Goal: Register for event/course: Register for event/course

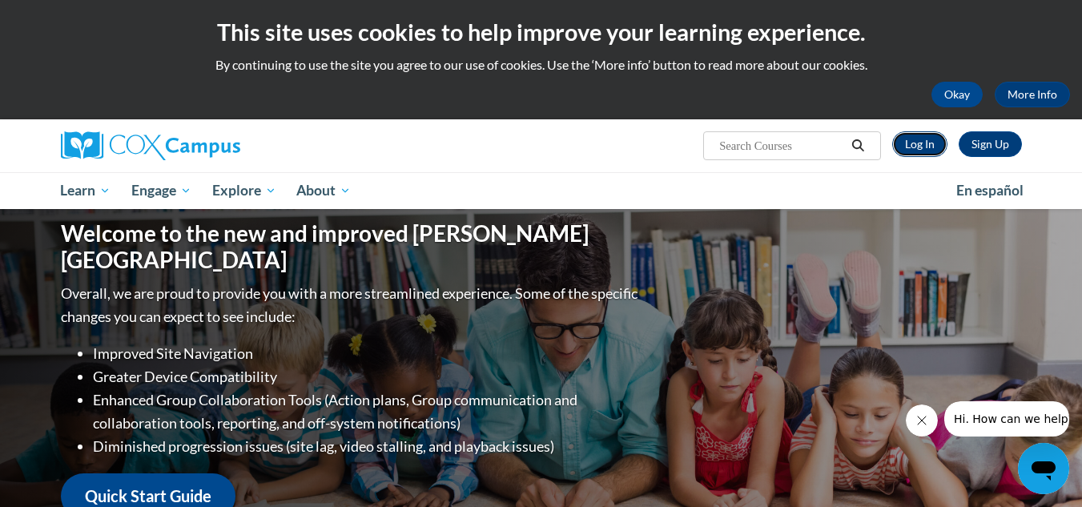
click at [911, 143] on link "Log In" at bounding box center [919, 144] width 55 height 26
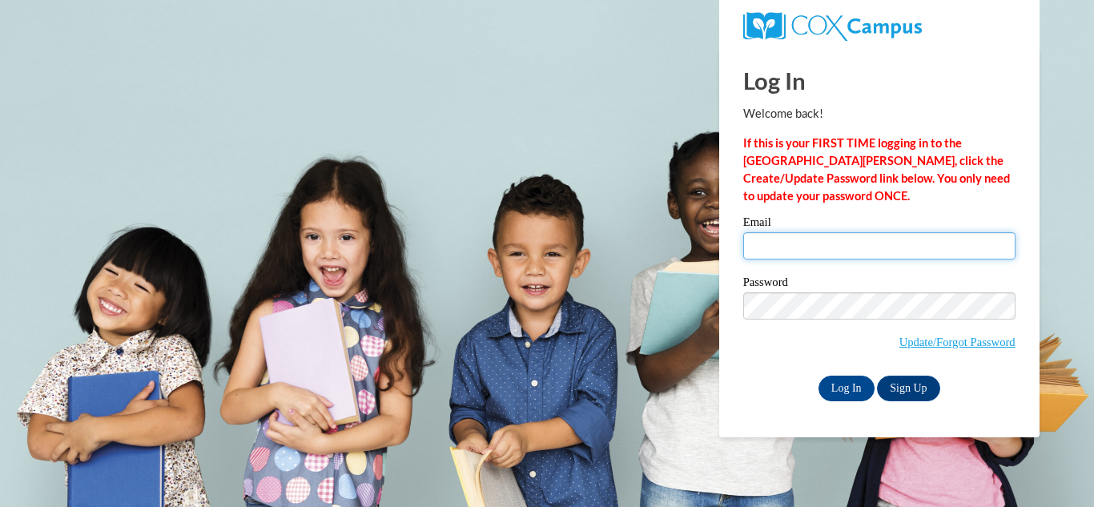
click at [907, 244] on input "Email" at bounding box center [879, 245] width 272 height 27
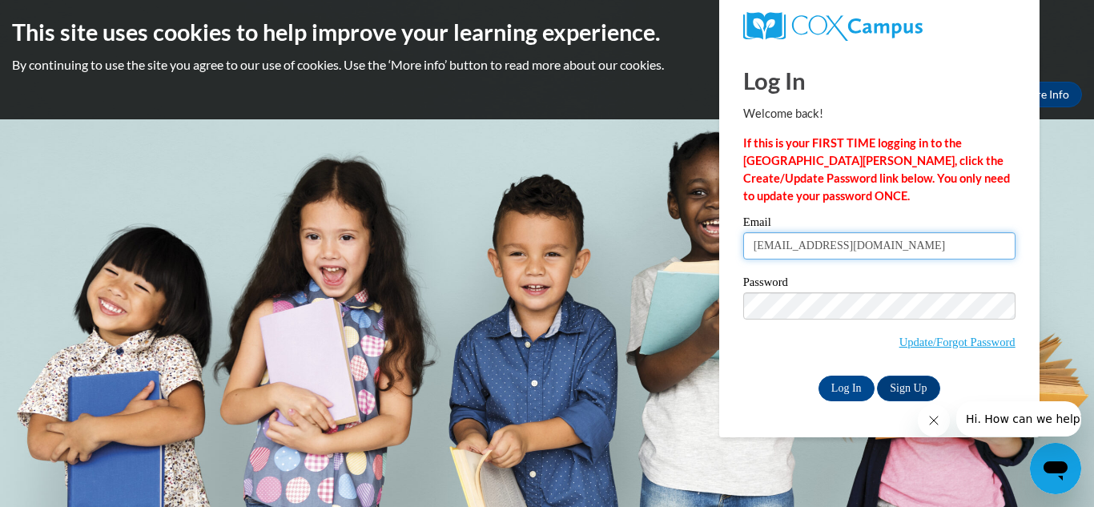
type input "rachelterrero021@gmail.com"
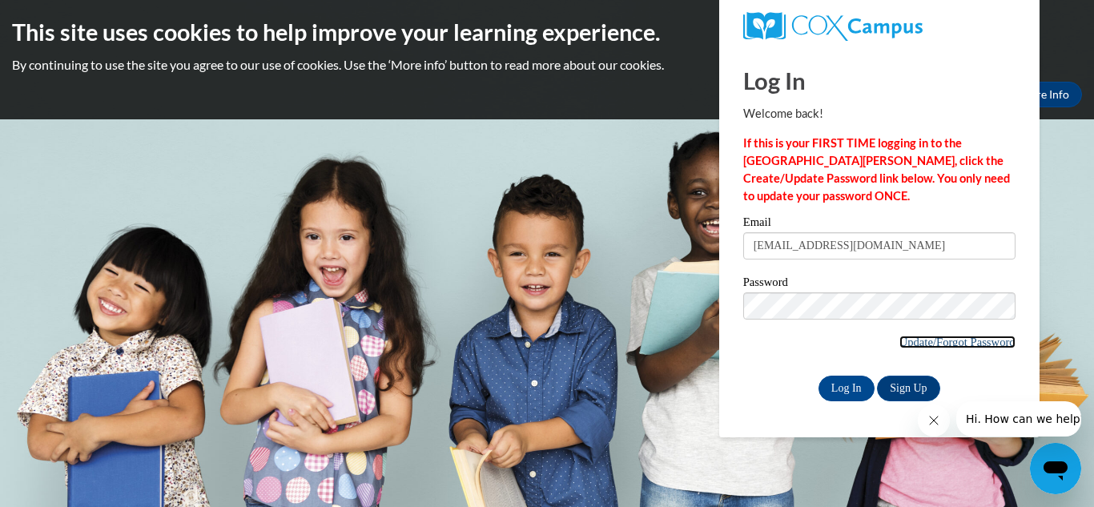
click at [968, 347] on link "Update/Forgot Password" at bounding box center [957, 342] width 116 height 13
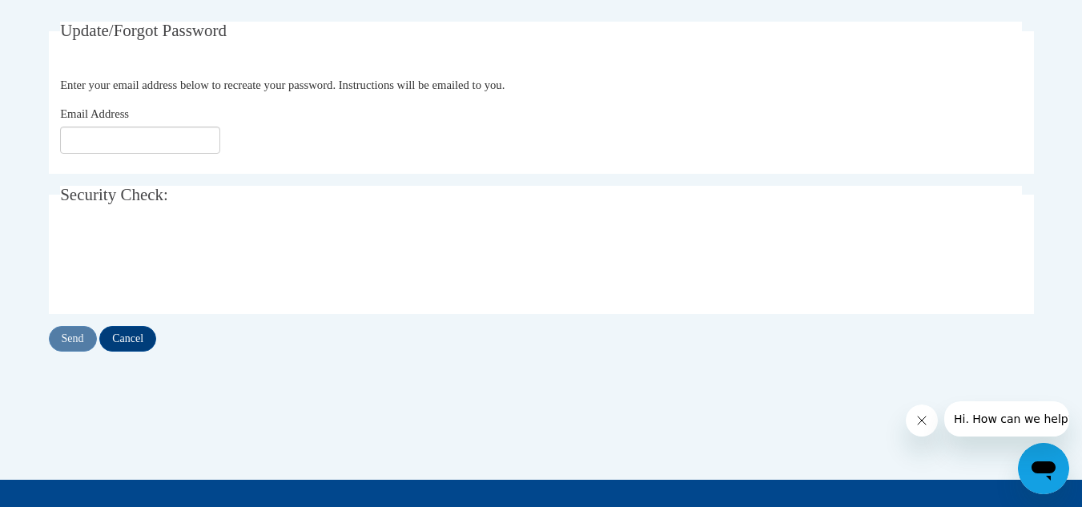
scroll to position [311, 0]
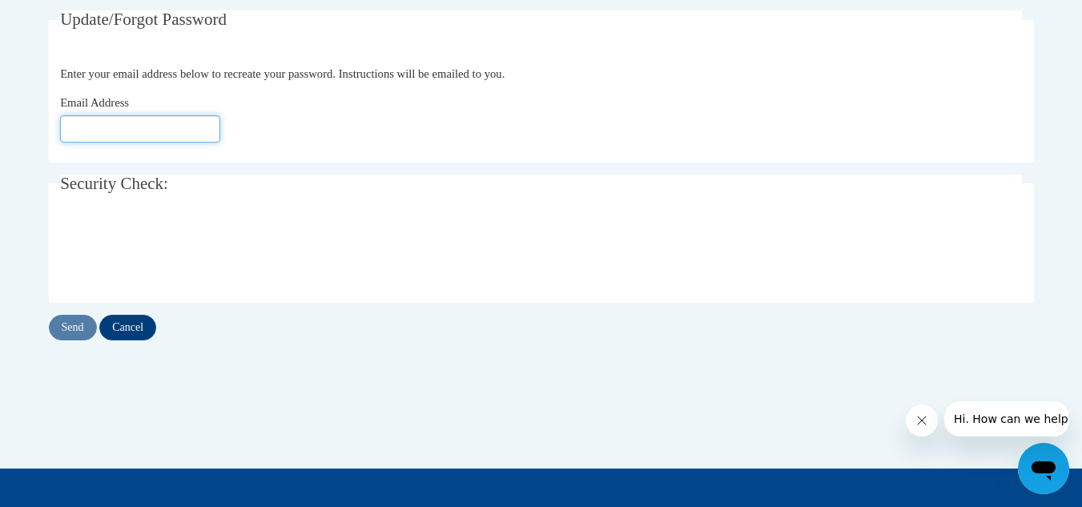
click at [207, 138] on input "Email Address" at bounding box center [140, 128] width 160 height 27
type input "Rachelterrero021@gmail.com"
click at [70, 317] on input "Send" at bounding box center [73, 328] width 48 height 26
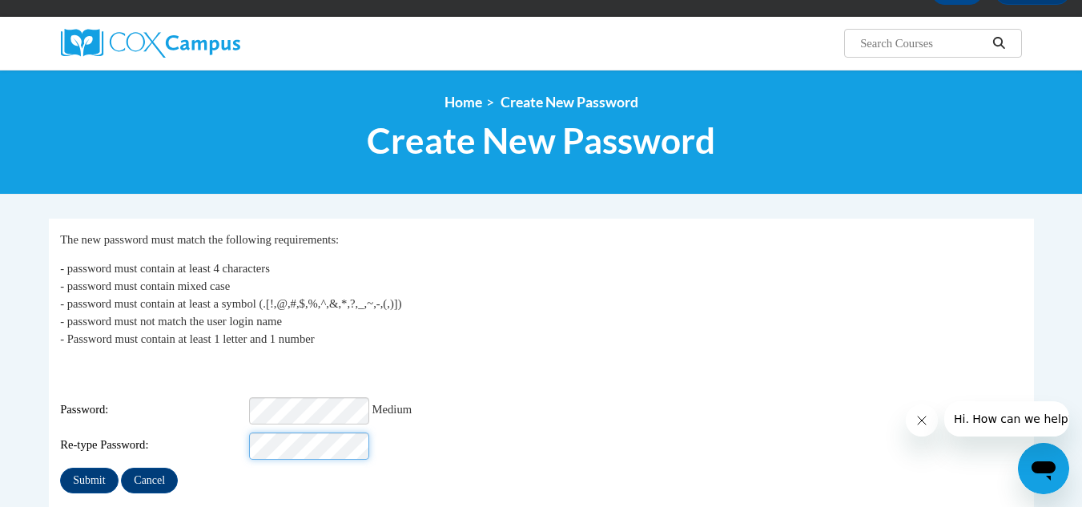
scroll to position [109, 0]
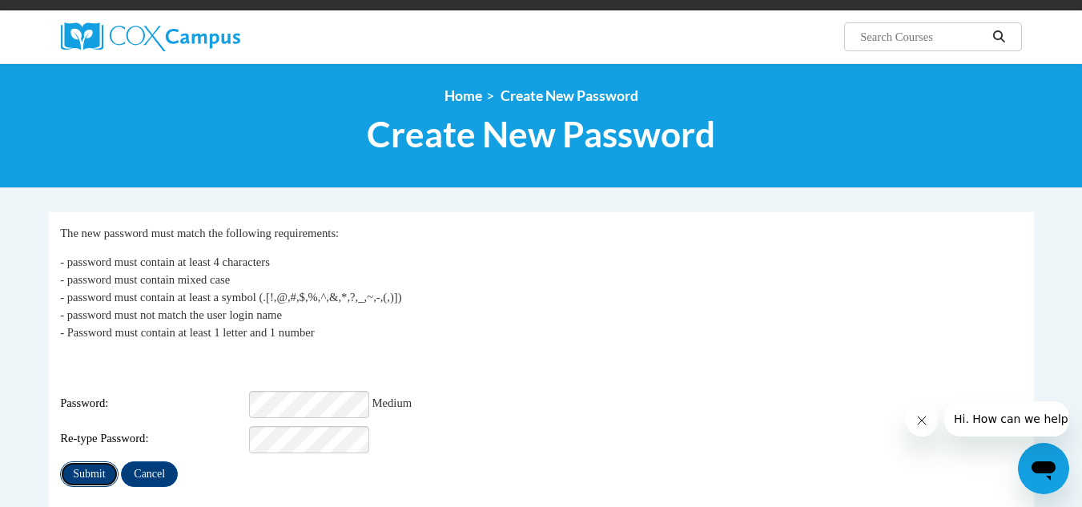
click at [105, 467] on input "Submit" at bounding box center [89, 474] width 58 height 26
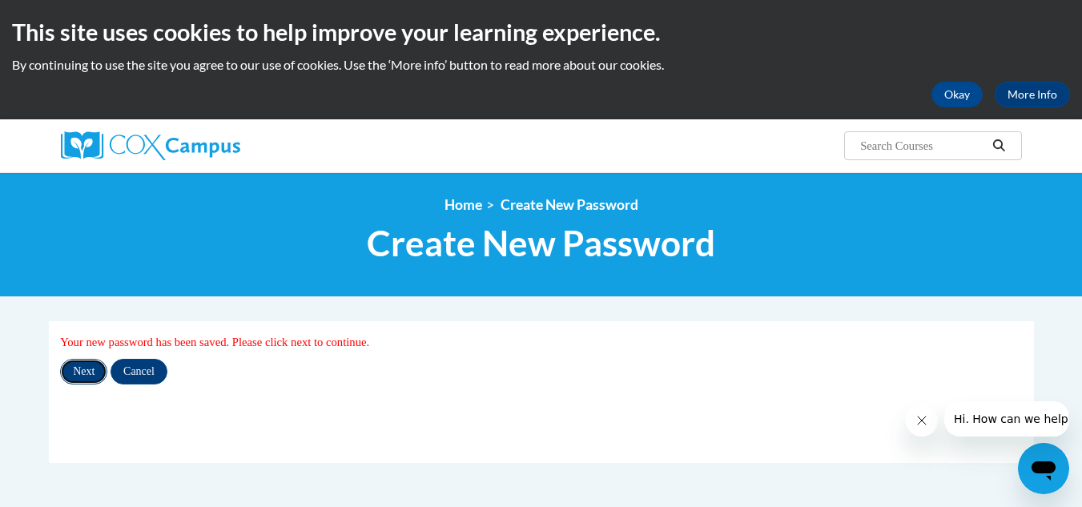
click at [89, 372] on input "Next" at bounding box center [83, 372] width 47 height 26
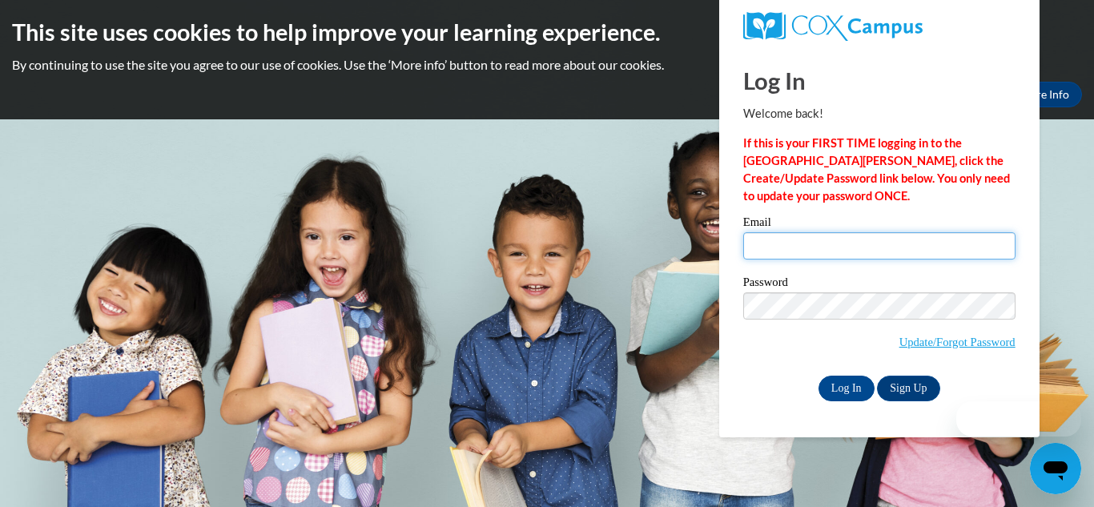
click at [804, 255] on input "Email" at bounding box center [879, 245] width 272 height 27
type input "rachelterrero021@gmail.com"
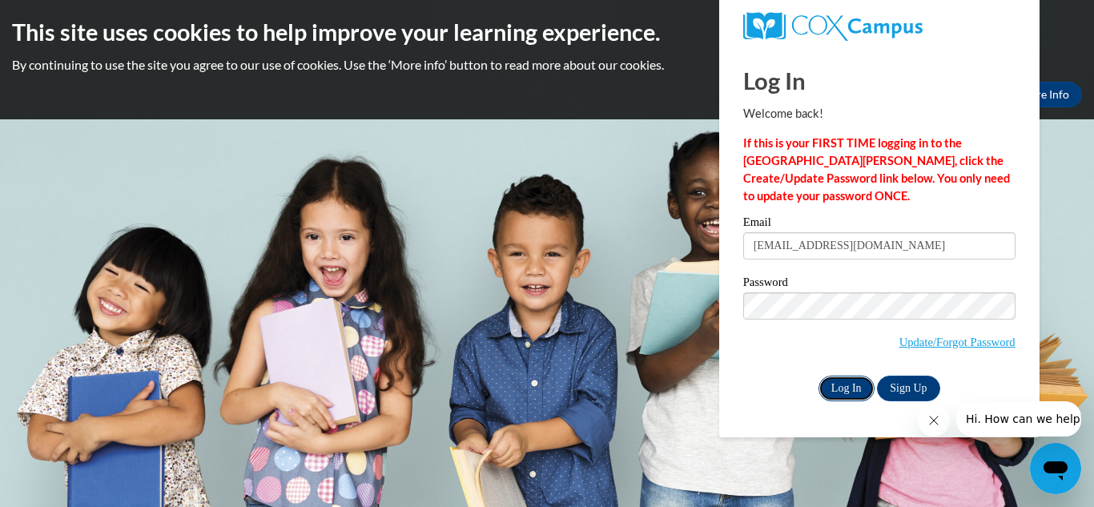
click at [833, 388] on input "Log In" at bounding box center [847, 389] width 56 height 26
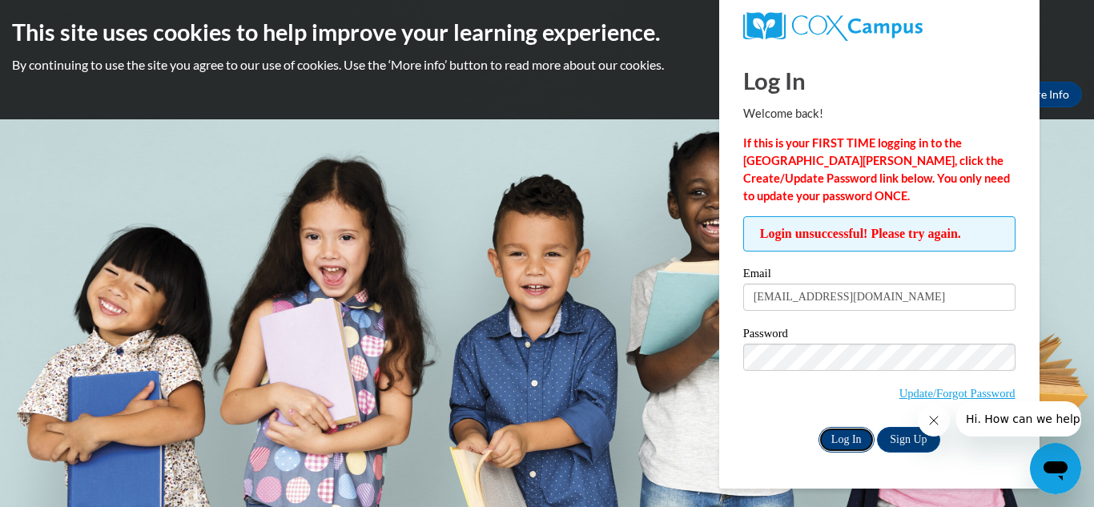
click at [843, 443] on input "Log In" at bounding box center [847, 440] width 56 height 26
click at [837, 440] on input "Log In" at bounding box center [847, 440] width 56 height 26
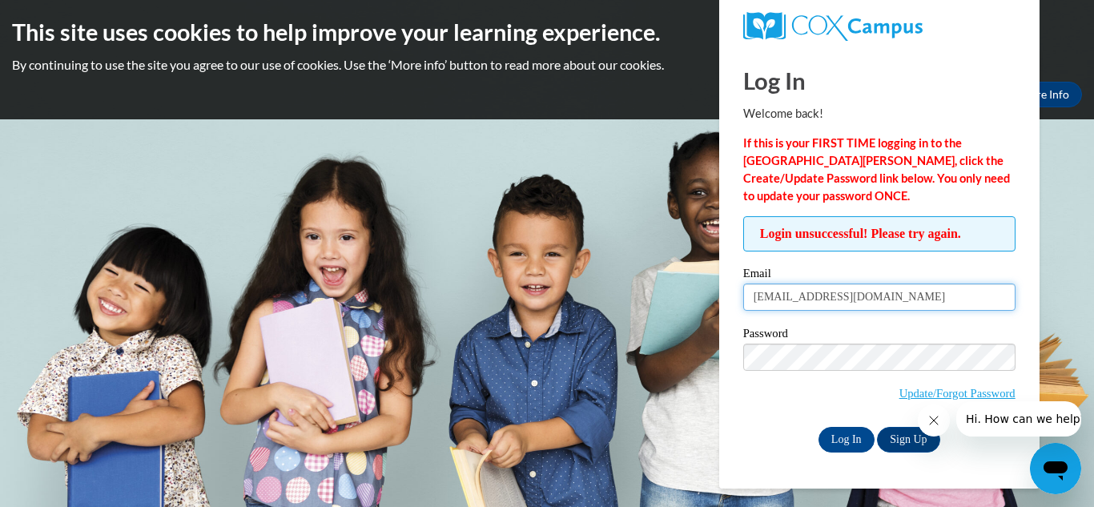
click at [760, 305] on input "[EMAIL_ADDRESS][DOMAIN_NAME]" at bounding box center [879, 297] width 272 height 27
type input "[EMAIL_ADDRESS][DOMAIN_NAME]"
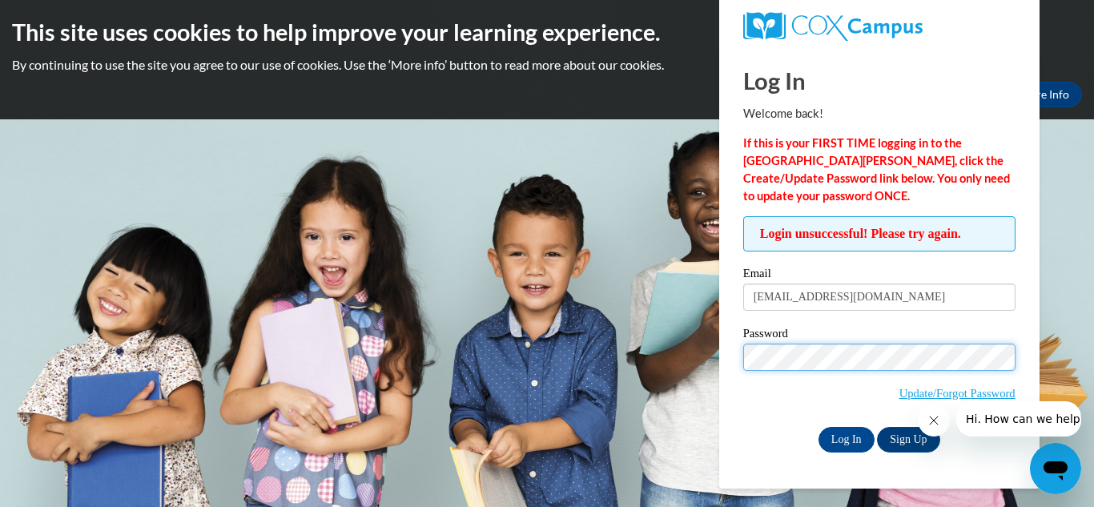
click at [819, 427] on input "Log In" at bounding box center [847, 440] width 56 height 26
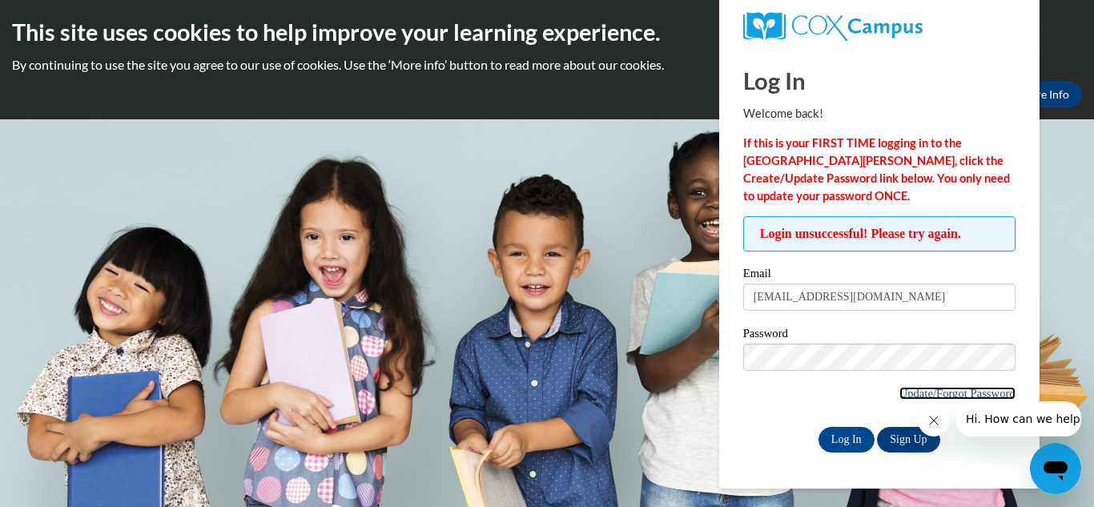
click at [919, 388] on link "Update/Forgot Password" at bounding box center [957, 393] width 116 height 13
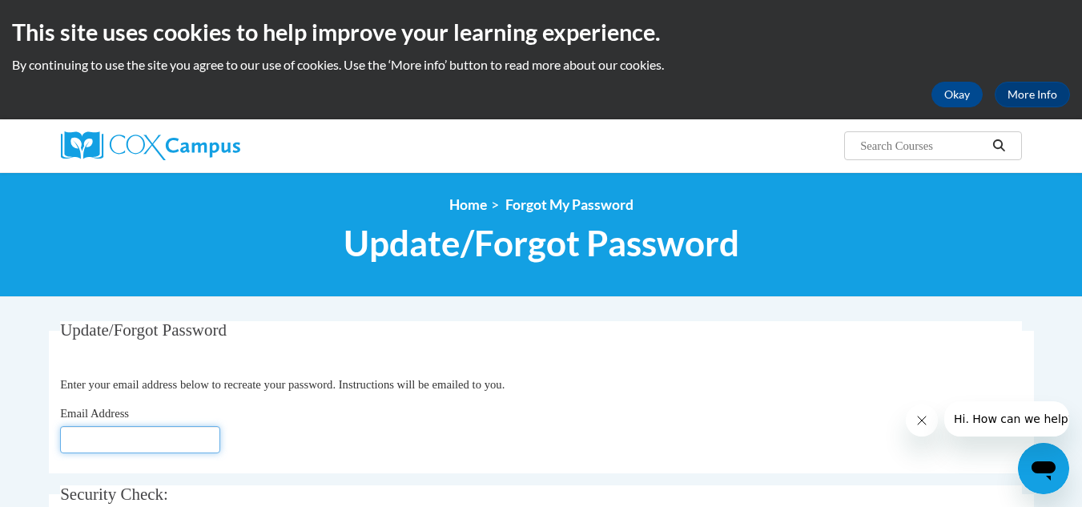
click at [138, 440] on input "Email Address" at bounding box center [140, 439] width 160 height 27
type input "[EMAIL_ADDRESS][DOMAIN_NAME]"
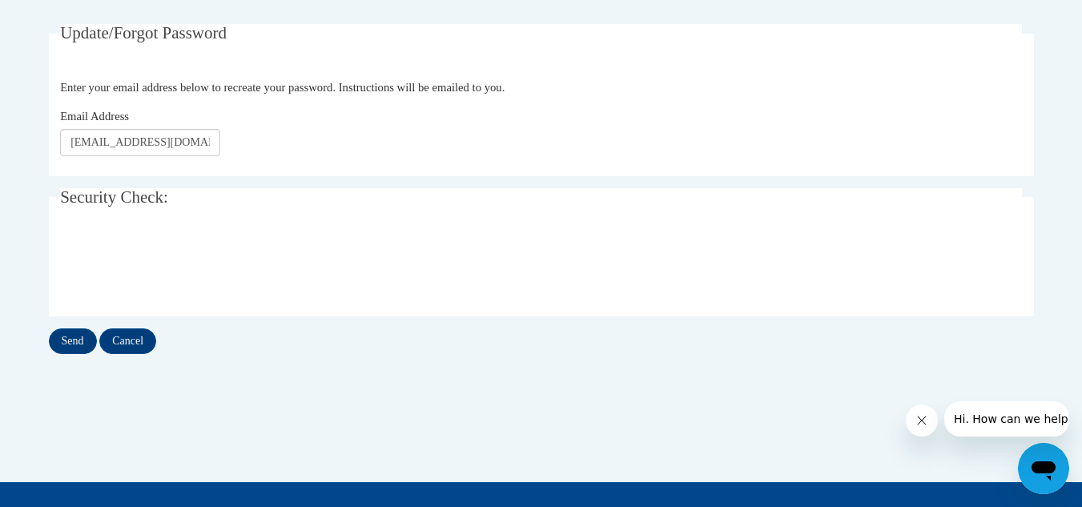
scroll to position [300, 0]
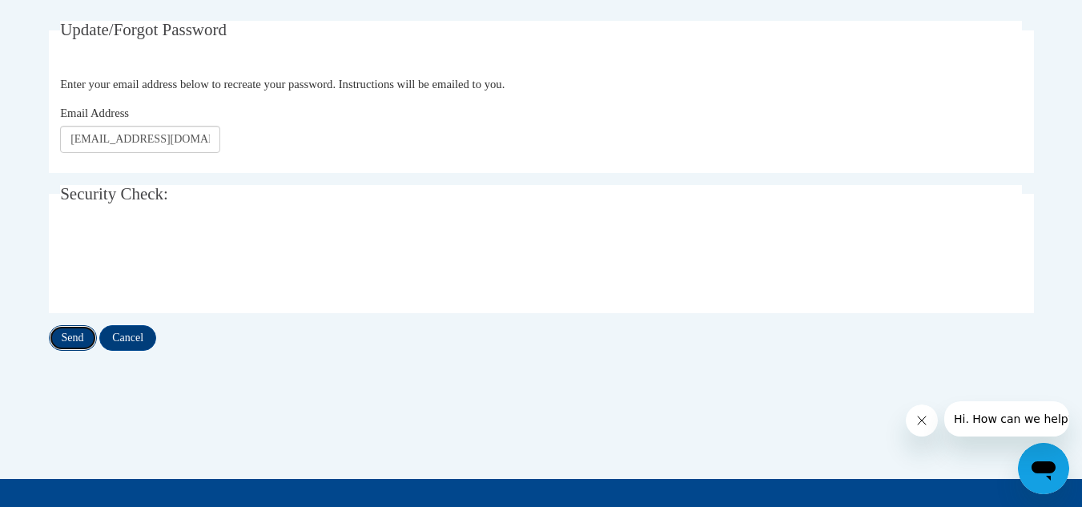
click at [87, 344] on input "Send" at bounding box center [73, 338] width 48 height 26
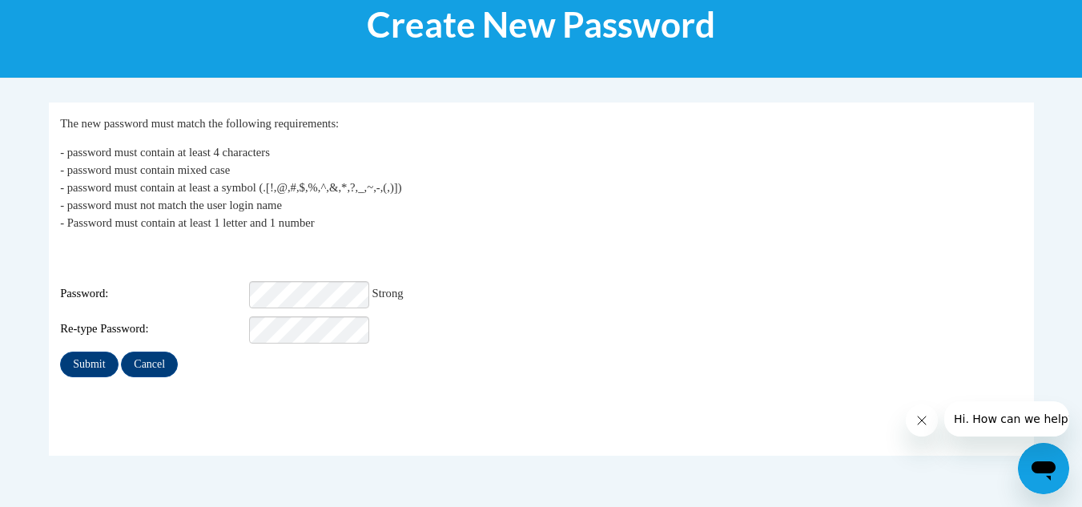
click at [576, 269] on div "Login: rachelterrero021@gmail.com Password: Strong Re-type Password:" at bounding box center [541, 293] width 962 height 100
click at [88, 359] on input "Submit" at bounding box center [89, 365] width 58 height 26
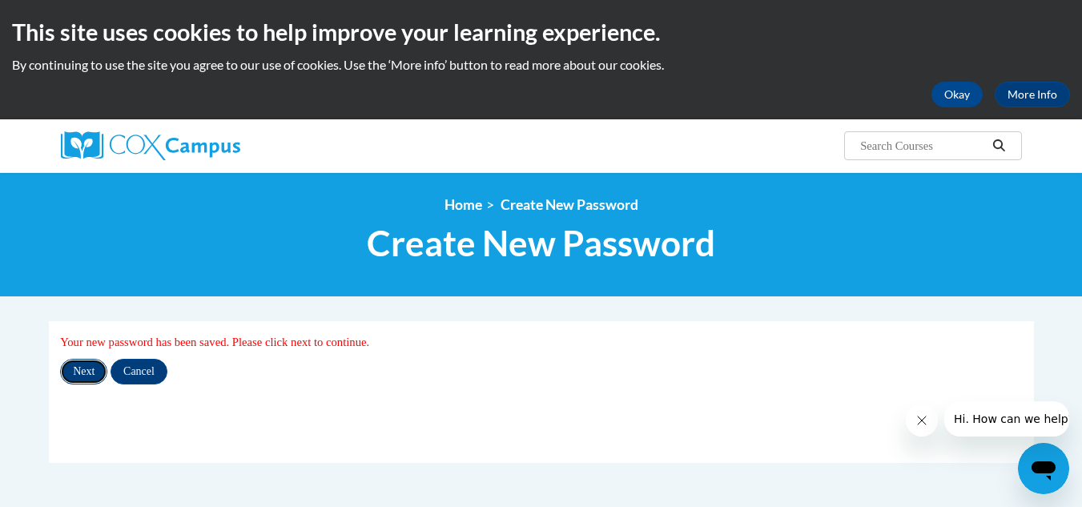
click at [80, 370] on input "Next" at bounding box center [83, 372] width 47 height 26
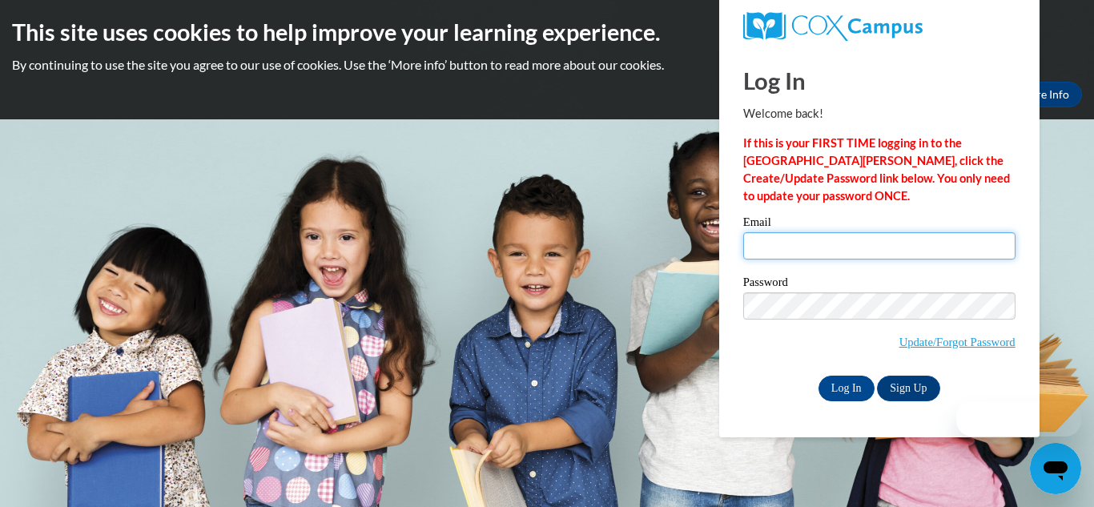
type input "[EMAIL_ADDRESS][DOMAIN_NAME]"
click at [823, 241] on input "[EMAIL_ADDRESS][DOMAIN_NAME]" at bounding box center [879, 245] width 272 height 27
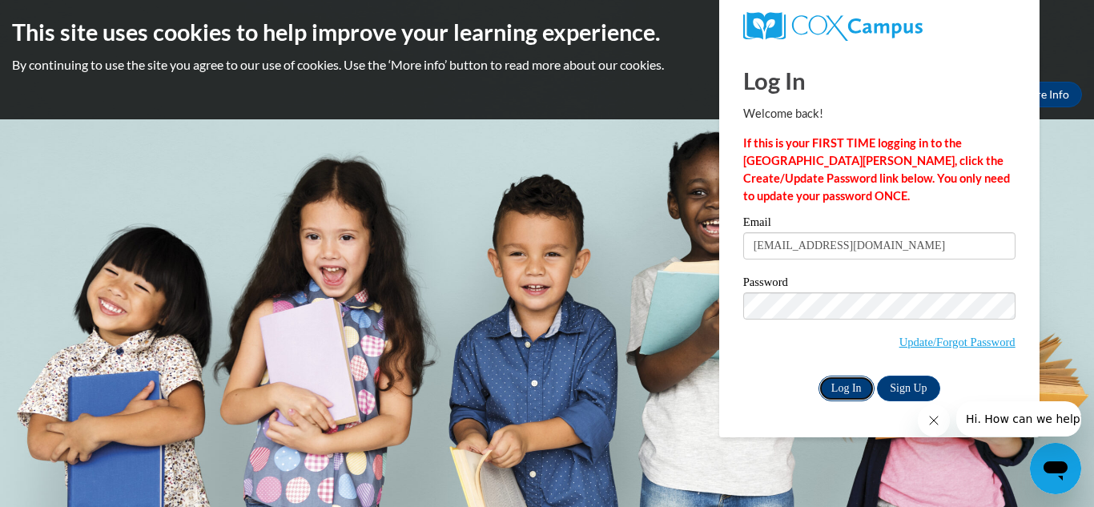
click at [858, 392] on input "Log In" at bounding box center [847, 389] width 56 height 26
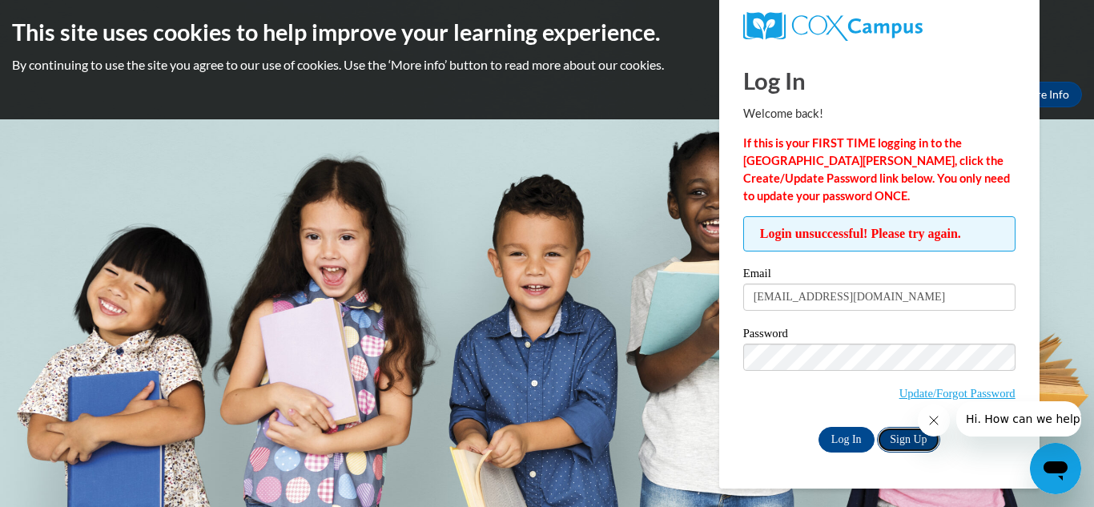
click at [902, 436] on link "Sign Up" at bounding box center [908, 440] width 62 height 26
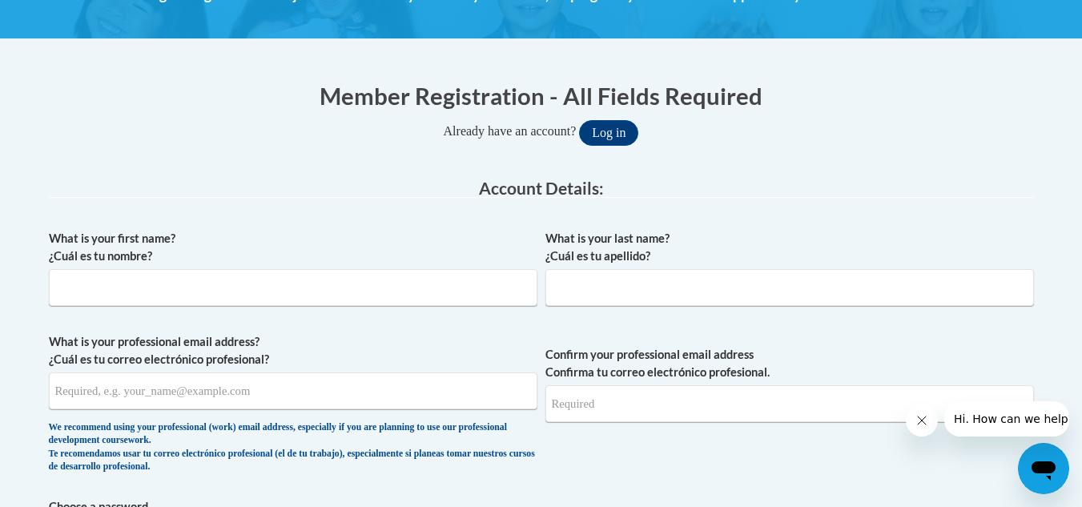
scroll to position [276, 0]
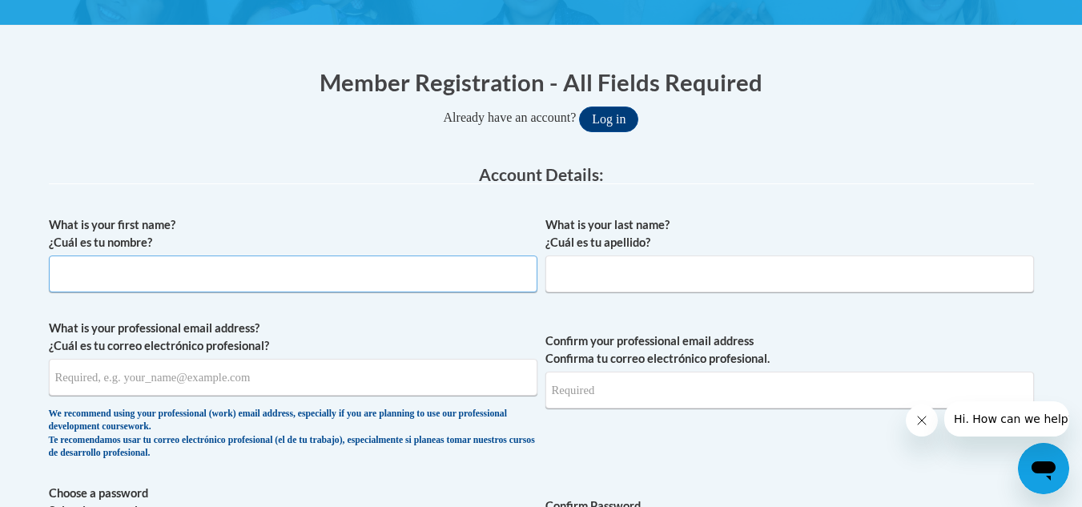
click at [406, 288] on input "What is your first name? ¿Cuál es tu nombre?" at bounding box center [293, 273] width 489 height 37
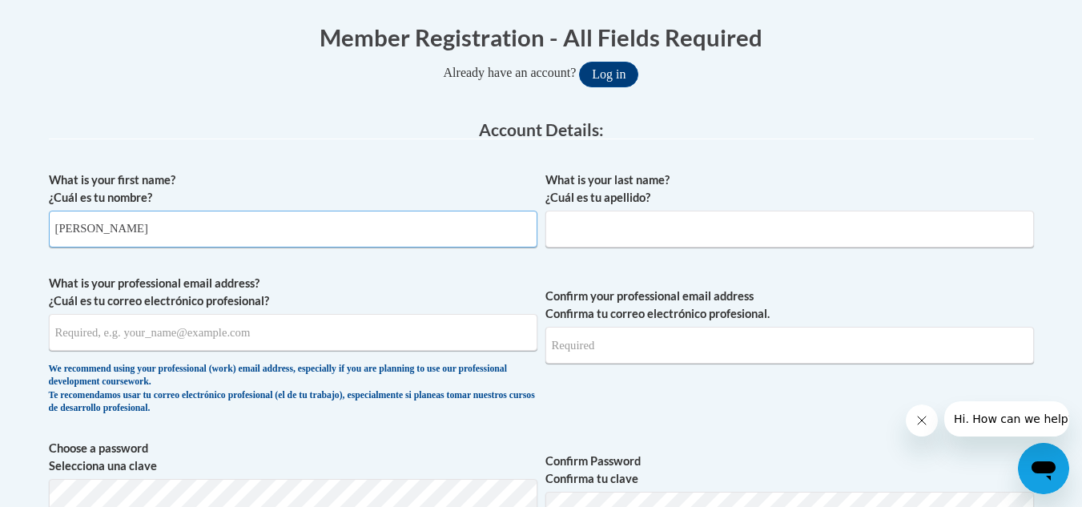
scroll to position [332, 0]
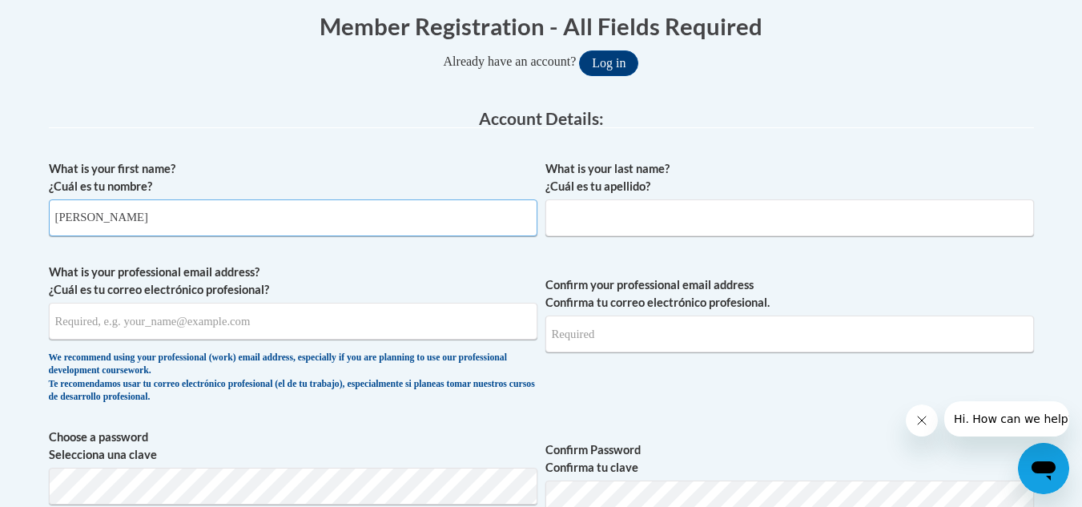
type input "rachel"
click at [646, 217] on input "What is your last name? ¿Cuál es tu apellido?" at bounding box center [789, 217] width 489 height 37
type input "terrero"
click at [348, 325] on input "What is your professional email address? ¿Cuál es tu correo electrónico profesi…" at bounding box center [293, 321] width 489 height 37
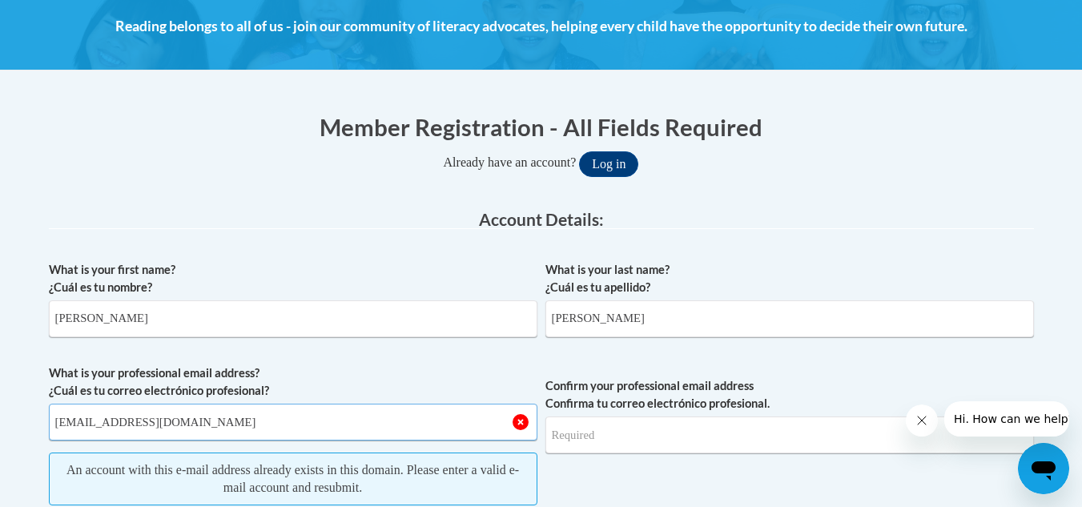
scroll to position [126, 0]
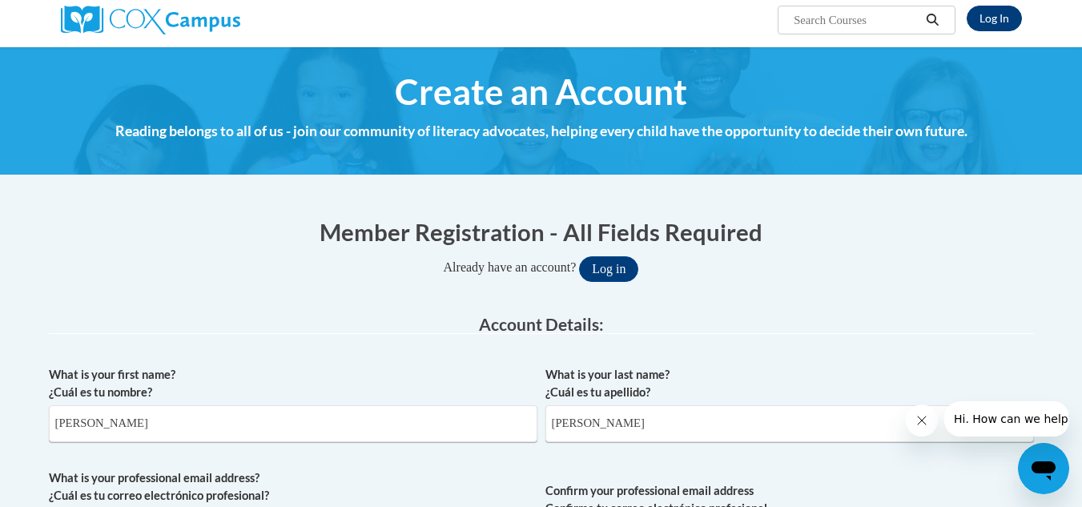
type input "terrerorachel03@gmail.com"
click at [980, 15] on link "Log In" at bounding box center [994, 19] width 55 height 26
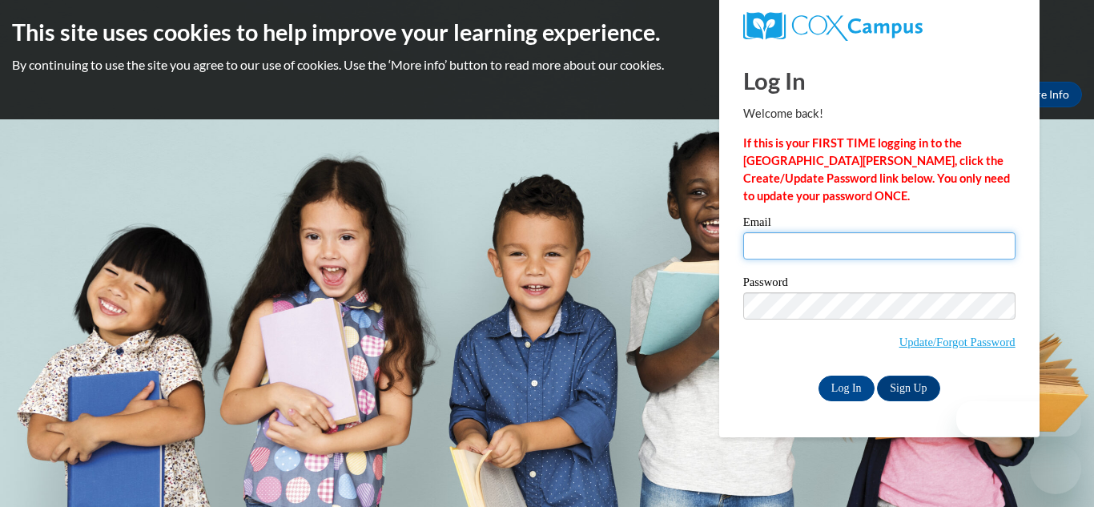
drag, startPoint x: 0, startPoint y: 0, endPoint x: 884, endPoint y: 238, distance: 915.7
click at [884, 238] on input "Email" at bounding box center [879, 245] width 272 height 27
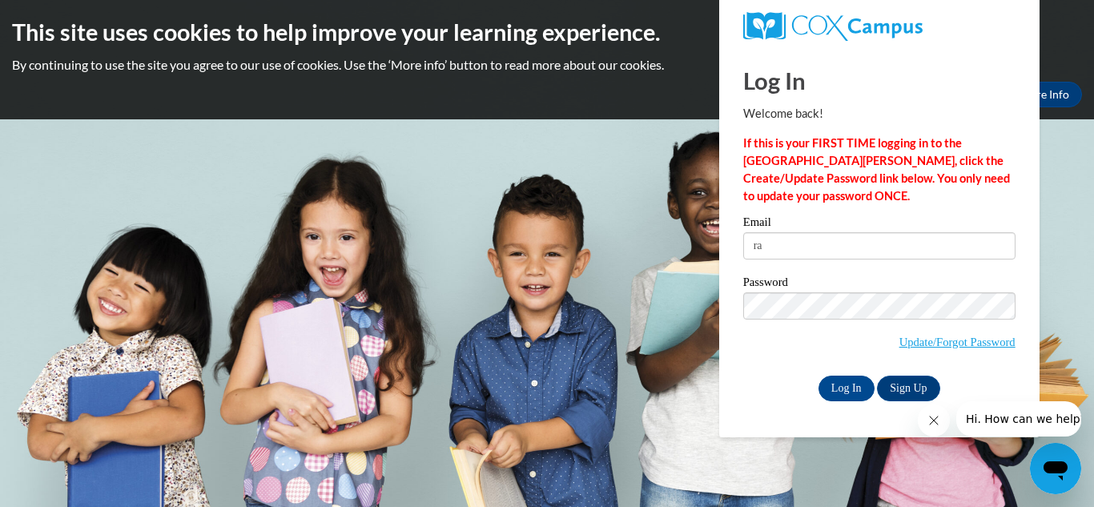
type input "r"
type input "[EMAIL_ADDRESS][DOMAIN_NAME]"
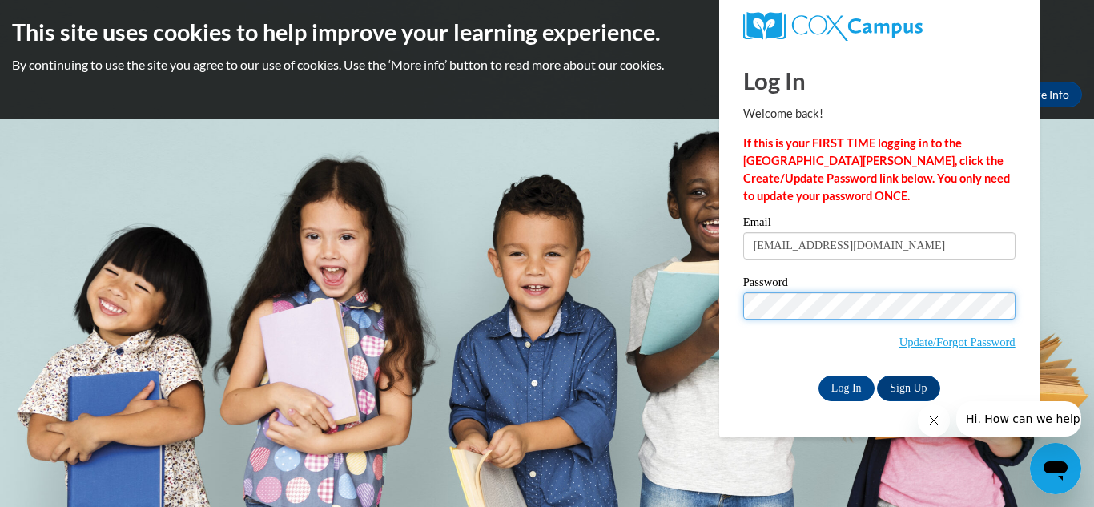
click at [819, 376] on input "Log In" at bounding box center [847, 389] width 56 height 26
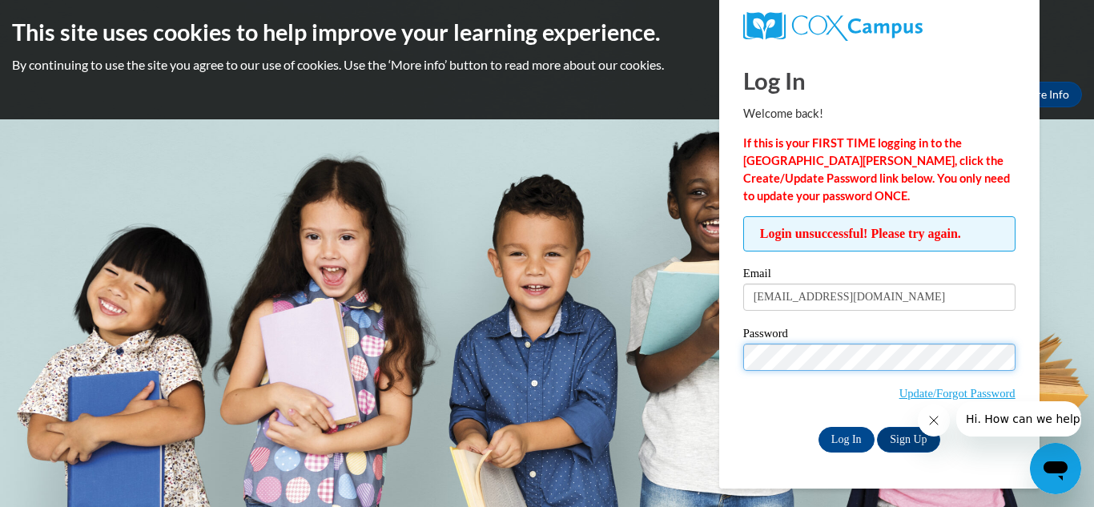
click at [819, 427] on input "Log In" at bounding box center [847, 440] width 56 height 26
click at [906, 441] on link "Sign Up" at bounding box center [908, 440] width 62 height 26
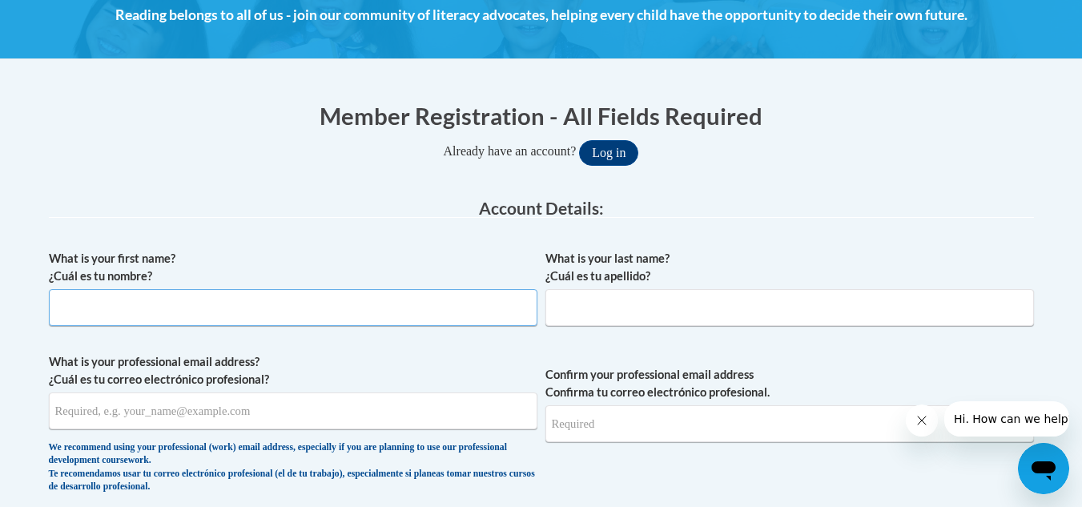
click at [299, 319] on input "What is your first name? ¿Cuál es tu nombre?" at bounding box center [293, 307] width 489 height 37
type input "Rachel"
click at [632, 305] on input "What is your last name? ¿Cuál es tu apellido?" at bounding box center [789, 307] width 489 height 37
type input "Terrero"
click at [428, 412] on input "What is your professional email address? ¿Cuál es tu correo electrónico profesi…" at bounding box center [293, 410] width 489 height 37
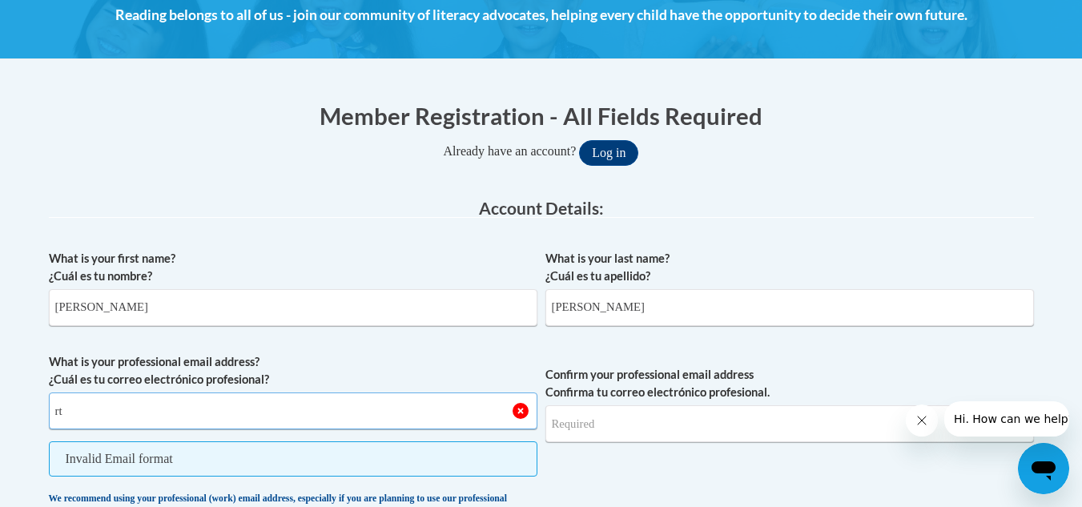
type input "r"
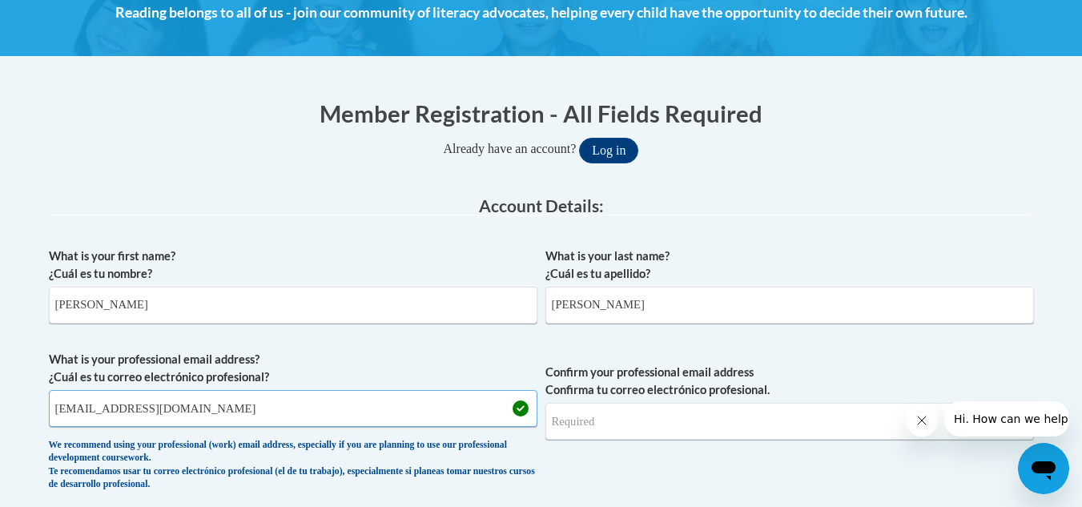
type input "terrero21021@gmail.com"
click at [646, 422] on input "Confirm your professional email address Confirma tu correo electrónico profesio…" at bounding box center [789, 421] width 489 height 37
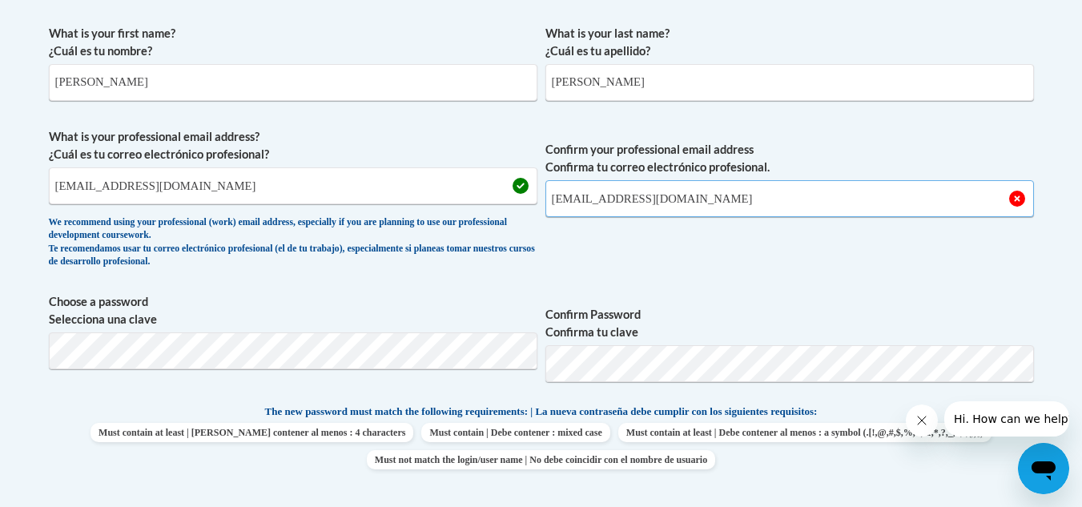
scroll to position [468, 0]
type input "terrero21021@gmail.com"
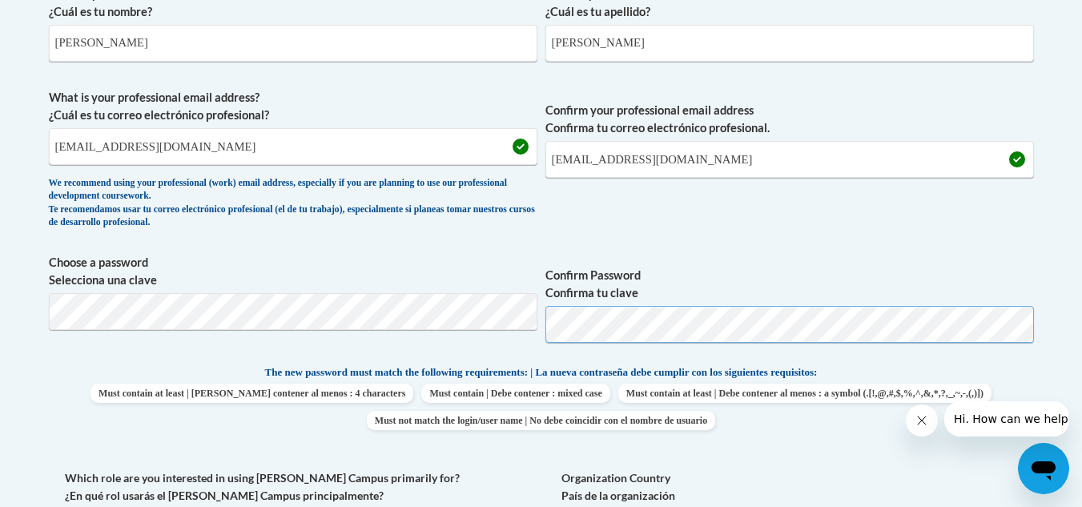
scroll to position [673, 0]
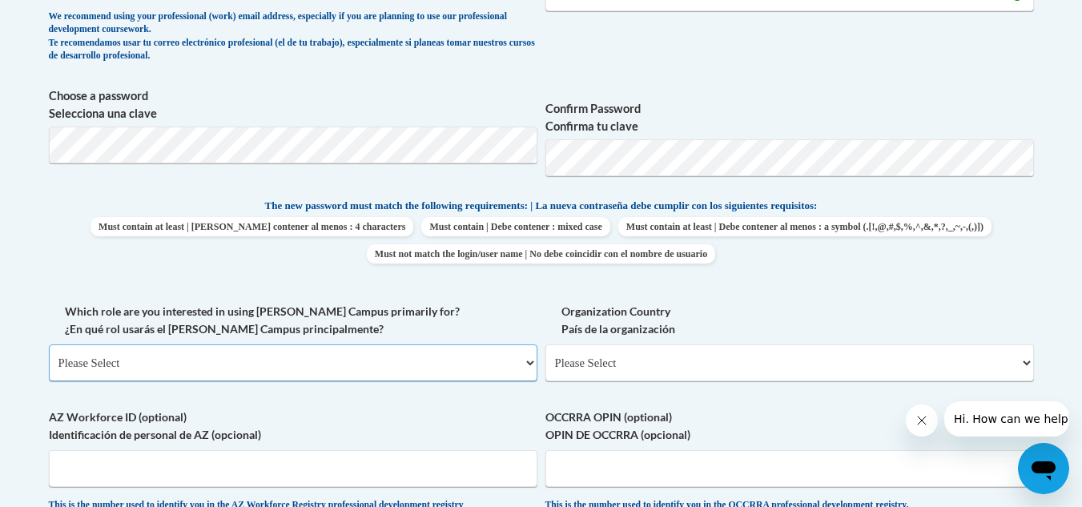
click at [429, 372] on select "Please Select College/University | Colegio/Universidad Community/Nonprofit Part…" at bounding box center [293, 362] width 489 height 37
select select "fbf2d438-af2f-41f8-98f1-81c410e29de3"
click at [49, 344] on select "Please Select College/University | Colegio/Universidad Community/Nonprofit Part…" at bounding box center [293, 362] width 489 height 37
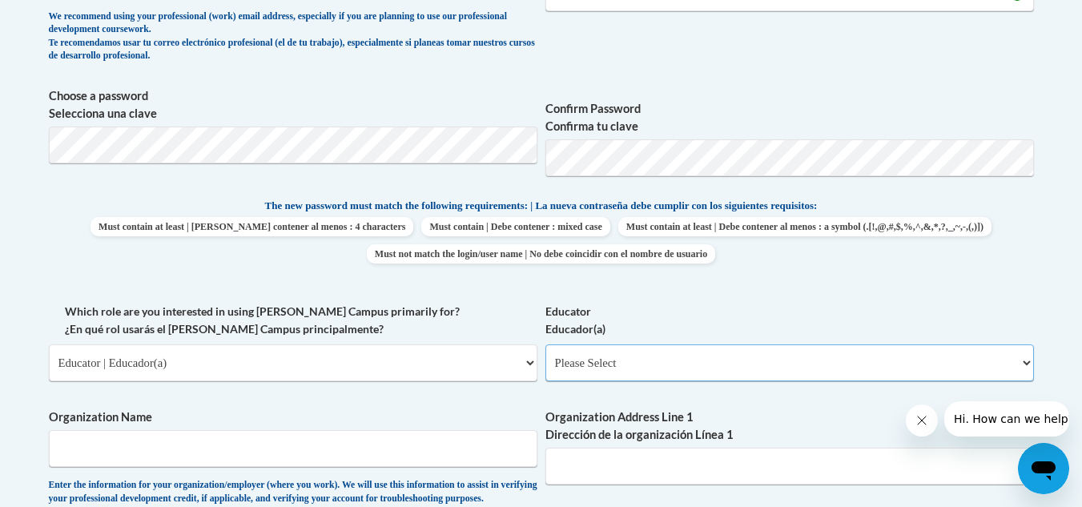
click at [601, 368] on select "Please Select Early Learning/Daycare Teacher/Family Home Care Provider | Maestr…" at bounding box center [789, 362] width 489 height 37
select select "5e2af403-4f2c-4e49-a02f-103e55d7b75b"
click at [545, 344] on select "Please Select Early Learning/Daycare Teacher/Family Home Care Provider | Maestr…" at bounding box center [789, 362] width 489 height 37
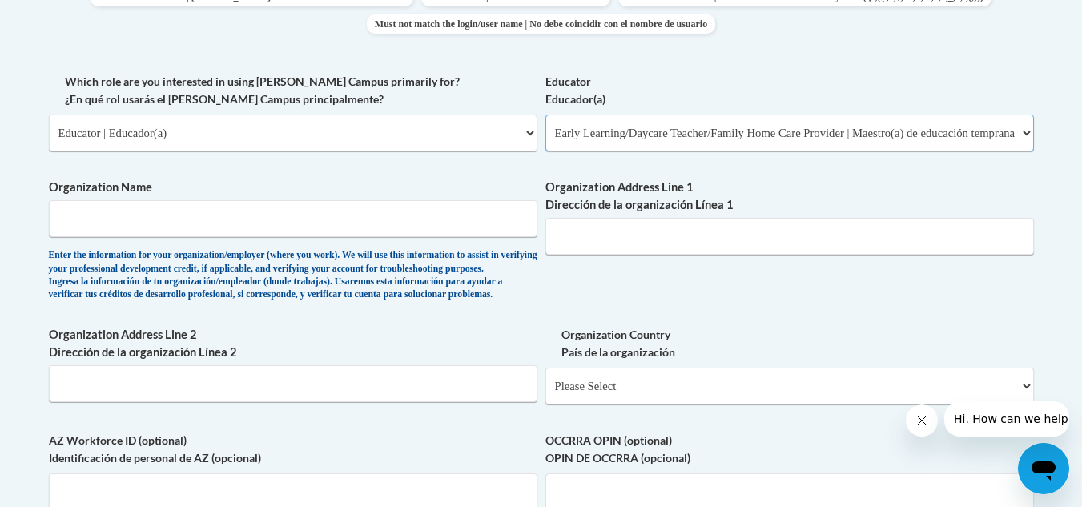
scroll to position [903, 0]
click at [399, 231] on input "Organization Name" at bounding box center [293, 217] width 489 height 37
type input "Primrose School of peachtree corners"
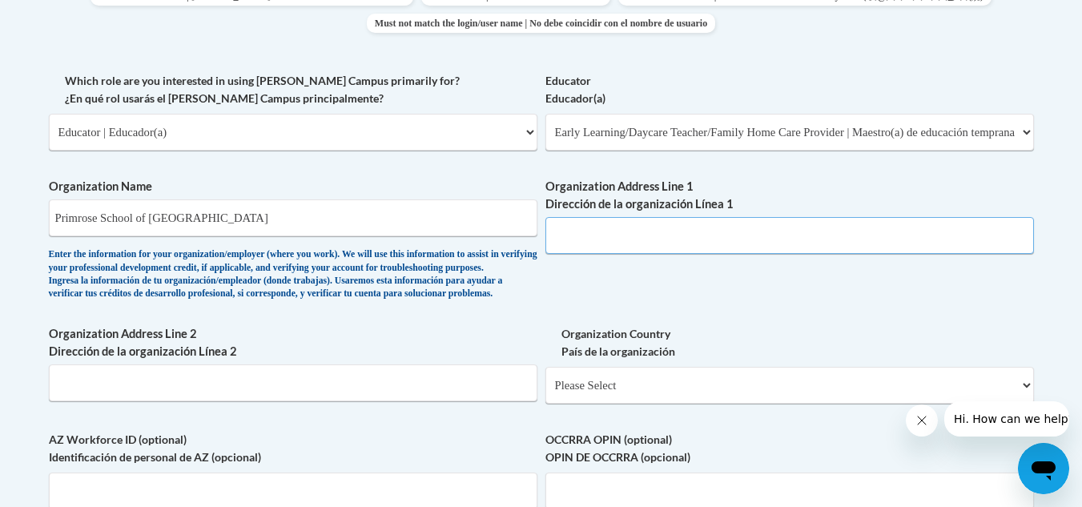
click at [594, 249] on input "Organization Address Line 1 Dirección de la organización Línea 1" at bounding box center [789, 235] width 489 height 37
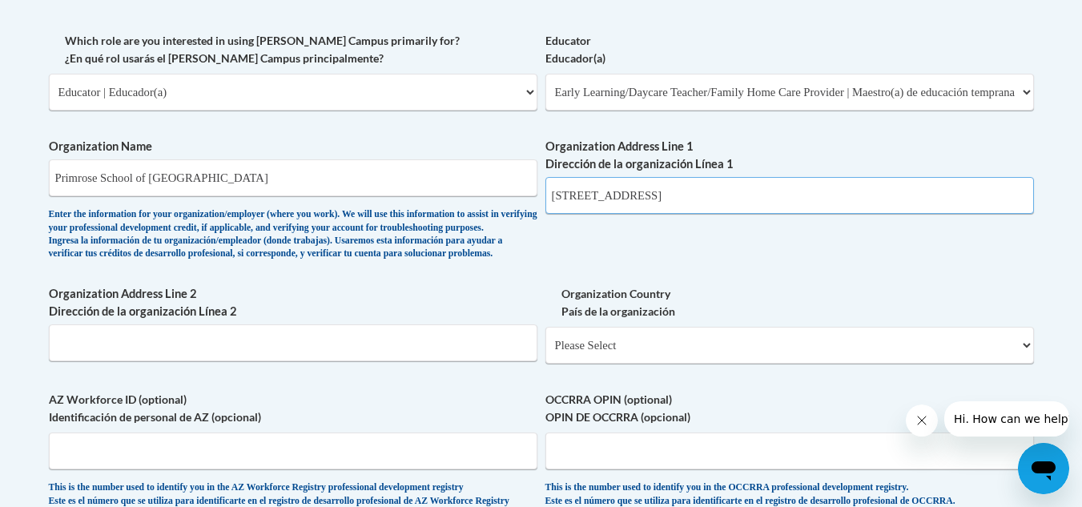
scroll to position [966, 0]
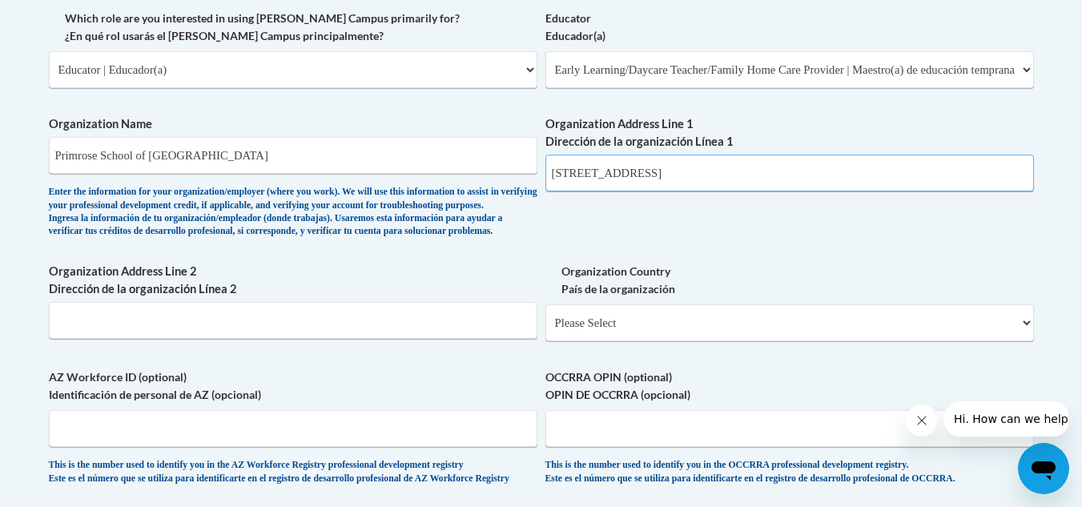
type input "6325 Primrose Hill Ct"
click at [280, 339] on input "Organization Address Line 2 Dirección de la organización Línea 2" at bounding box center [293, 320] width 489 height 37
type input "Peachtree Corners GA 30092"
click at [601, 341] on select "Please Select United States | Estados Unidos Outside of the United States | Fue…" at bounding box center [789, 322] width 489 height 37
select select "ad49bcad-a171-4b2e-b99c-48b446064914"
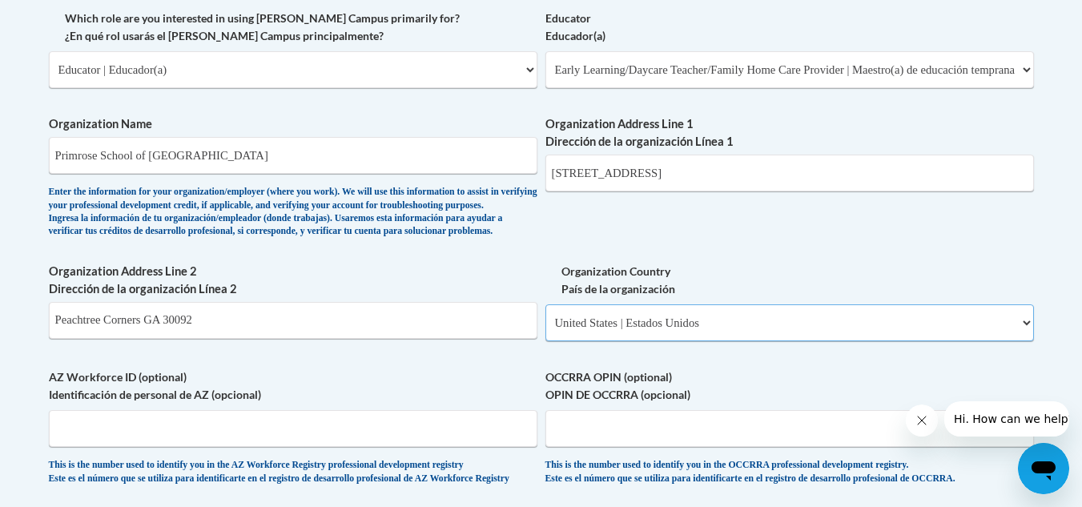
click at [545, 330] on select "Please Select United States | Estados Unidos Outside of the United States | Fue…" at bounding box center [789, 322] width 489 height 37
select select
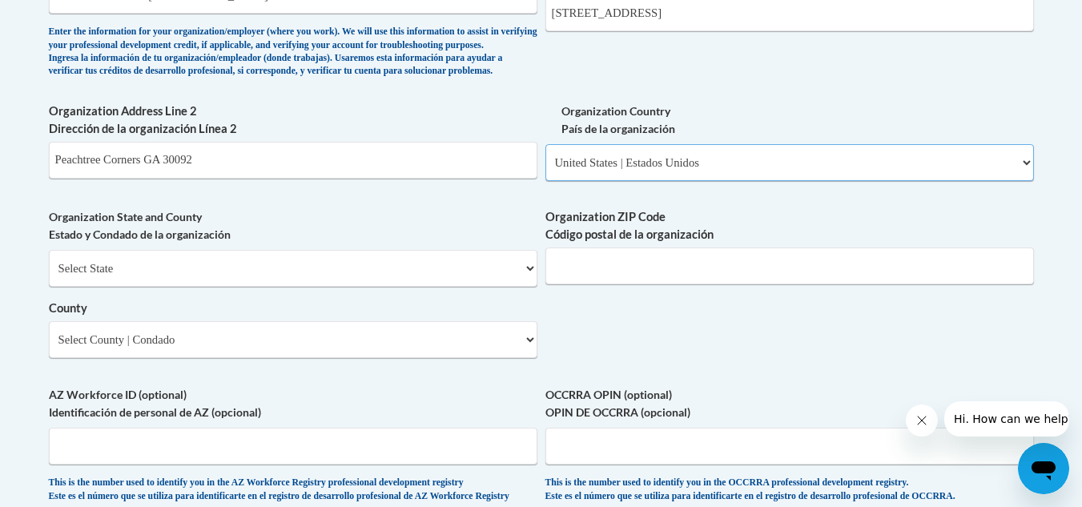
scroll to position [1127, 0]
click at [461, 286] on select "Select State Alabama Alaska Arizona Arkansas California Colorado Connecticut De…" at bounding box center [293, 267] width 489 height 37
select select "Georgia"
click at [49, 276] on select "Select State Alabama Alaska Arizona Arkansas California Colorado Connecticut De…" at bounding box center [293, 267] width 489 height 37
click at [615, 284] on input "Organization ZIP Code Código postal de la organización" at bounding box center [789, 265] width 489 height 37
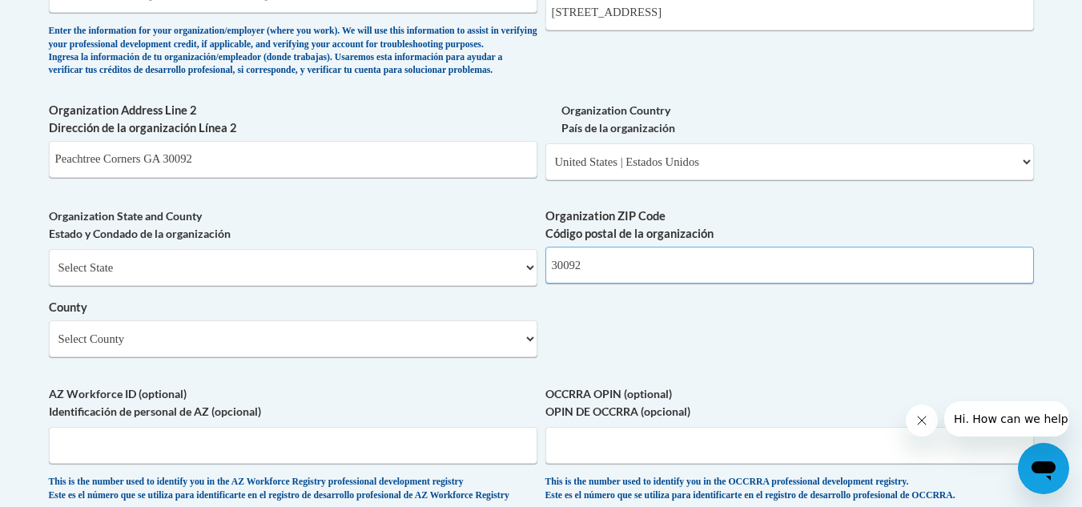
type input "30092"
click at [426, 178] on input "Peachtree Corners GA 30092" at bounding box center [293, 159] width 489 height 37
type input "Peachtree Corners"
click at [316, 357] on select "Select County Appling Atkinson Bacon Baker Baldwin Banks Barrow Bartow Ben Hill…" at bounding box center [293, 338] width 489 height 37
select select "Gwinnett"
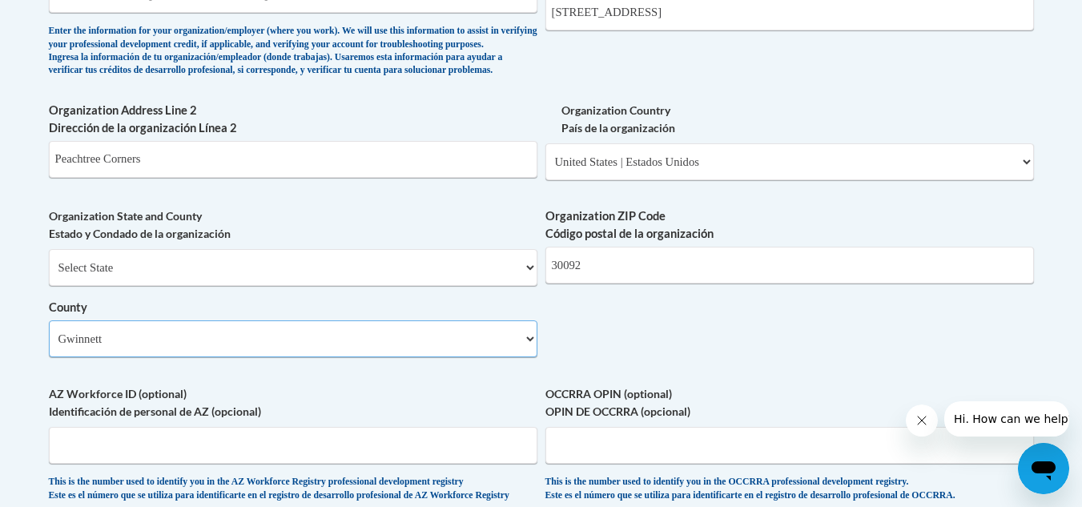
click at [49, 347] on select "Select County Appling Atkinson Bacon Baker Baldwin Banks Barrow Bartow Ben Hill…" at bounding box center [293, 338] width 489 height 37
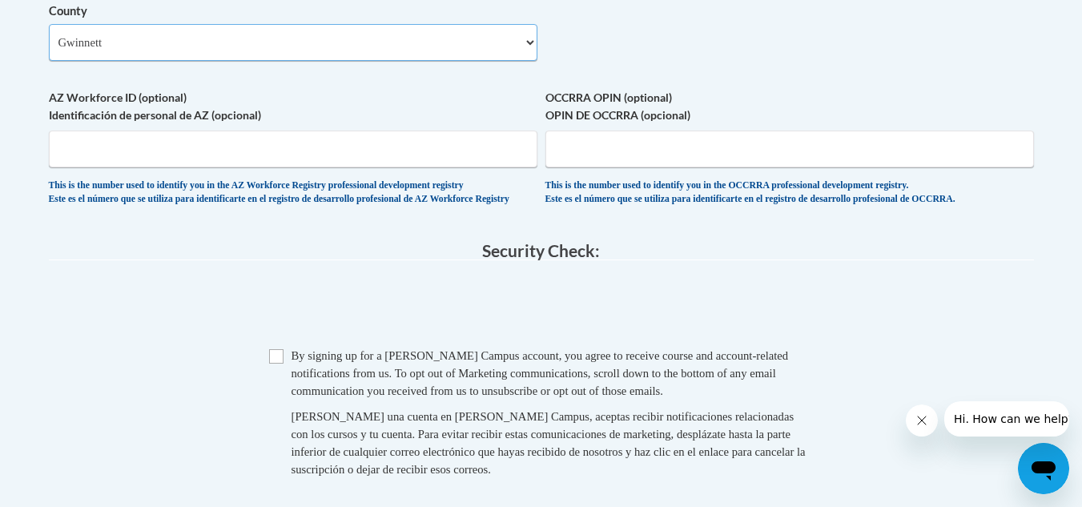
scroll to position [1432, 0]
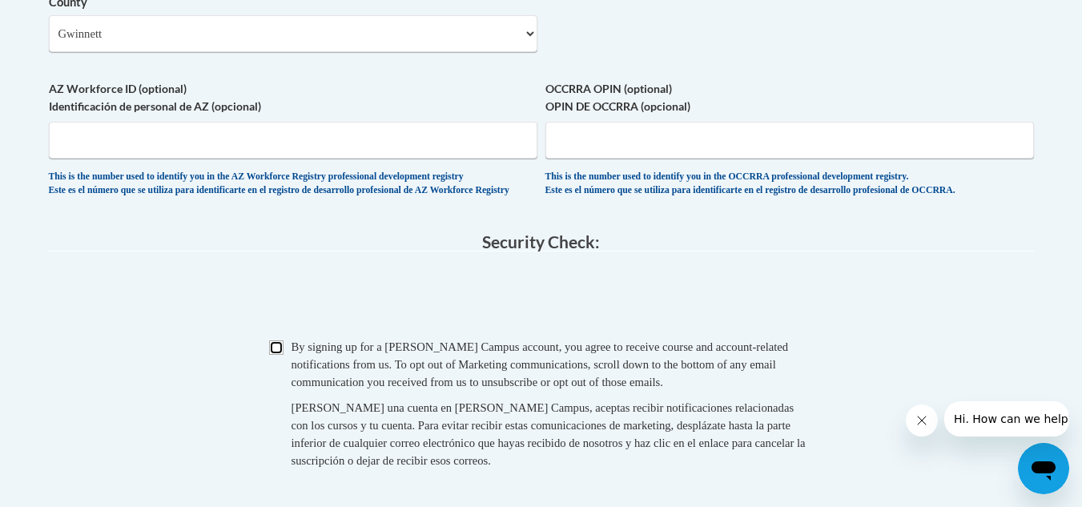
click at [278, 355] on input "Checkbox" at bounding box center [276, 347] width 14 height 14
checkbox input "true"
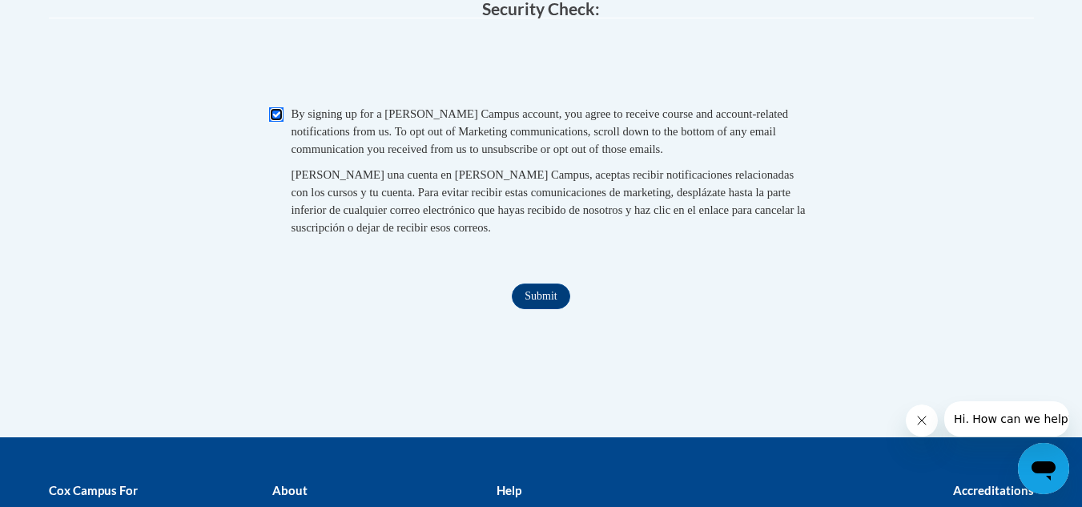
scroll to position [1718, 0]
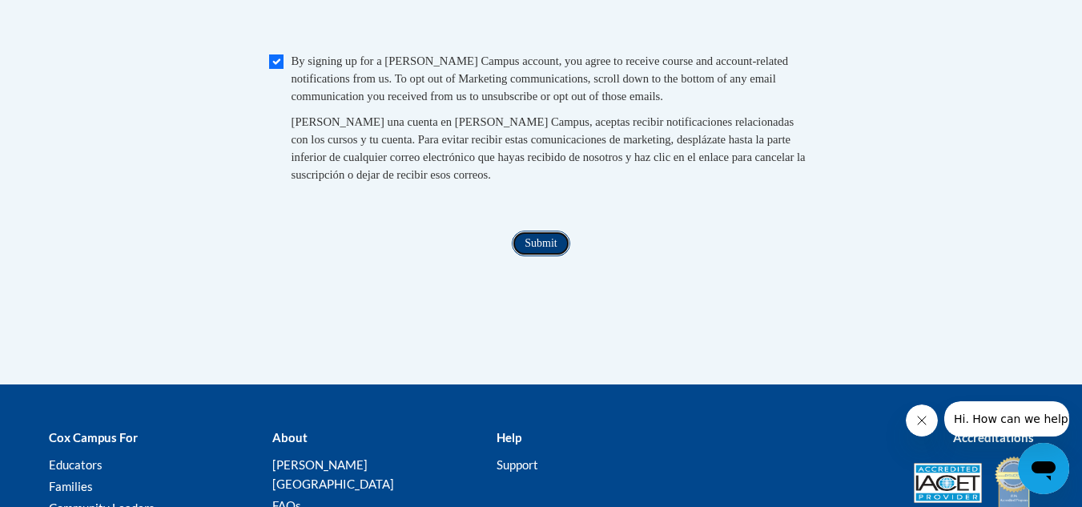
click at [541, 256] on input "Submit" at bounding box center [541, 244] width 58 height 26
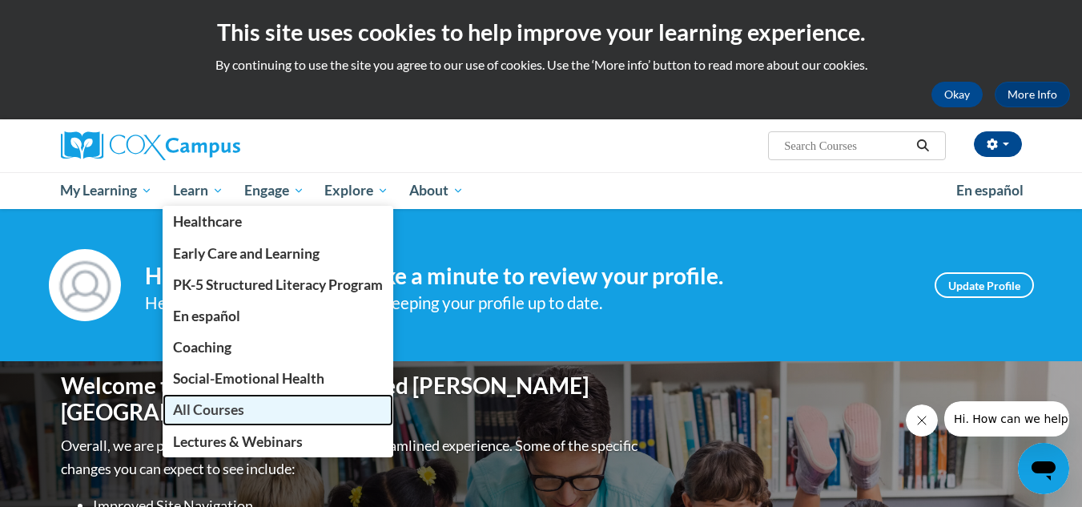
click at [224, 400] on link "All Courses" at bounding box center [278, 409] width 231 height 31
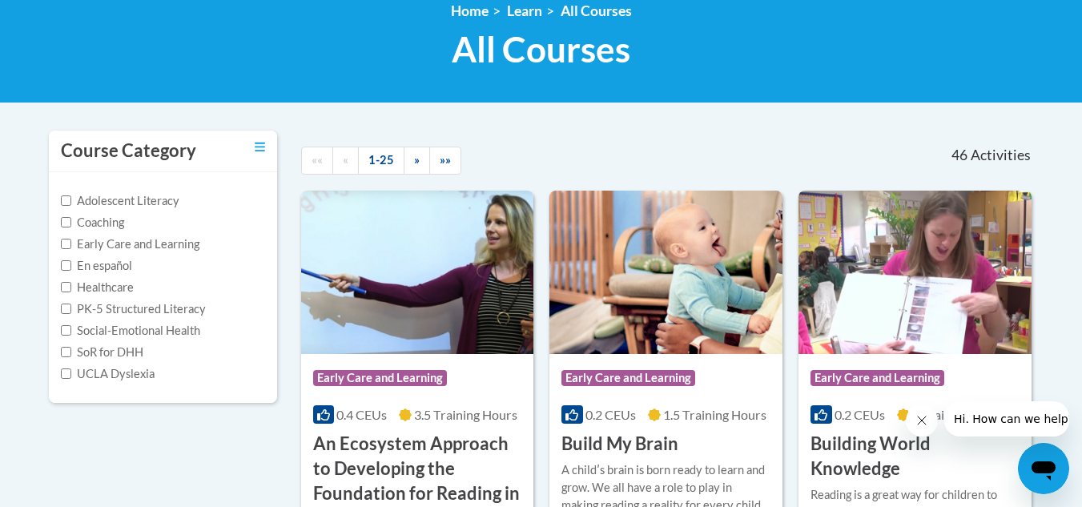
scroll to position [241, 0]
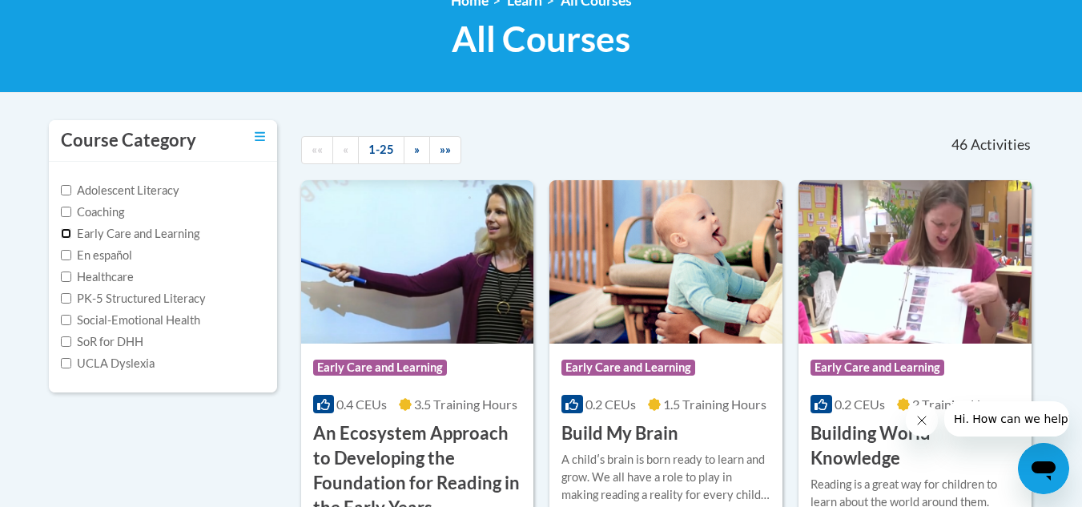
click at [67, 232] on input "Early Care and Learning" at bounding box center [66, 233] width 10 height 10
checkbox input "true"
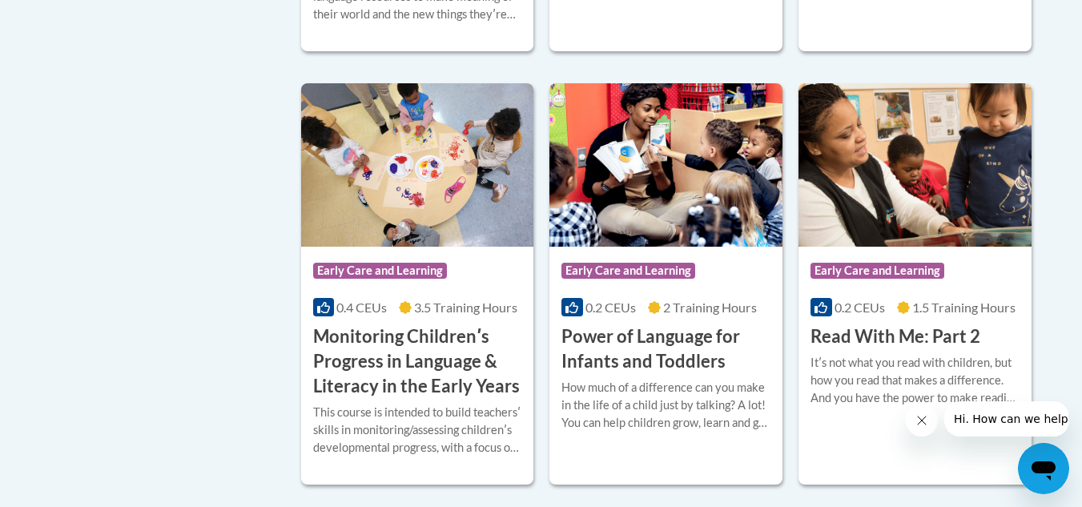
scroll to position [1258, 0]
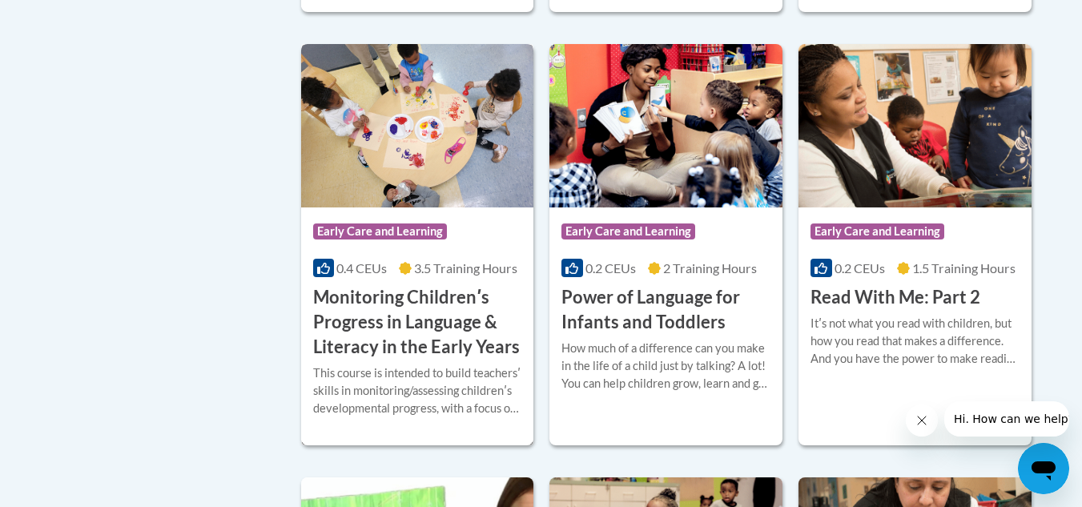
click at [435, 384] on div "More Info Enroll This course is intended to build teachersʹ skills in monitorin…" at bounding box center [417, 401] width 233 height 82
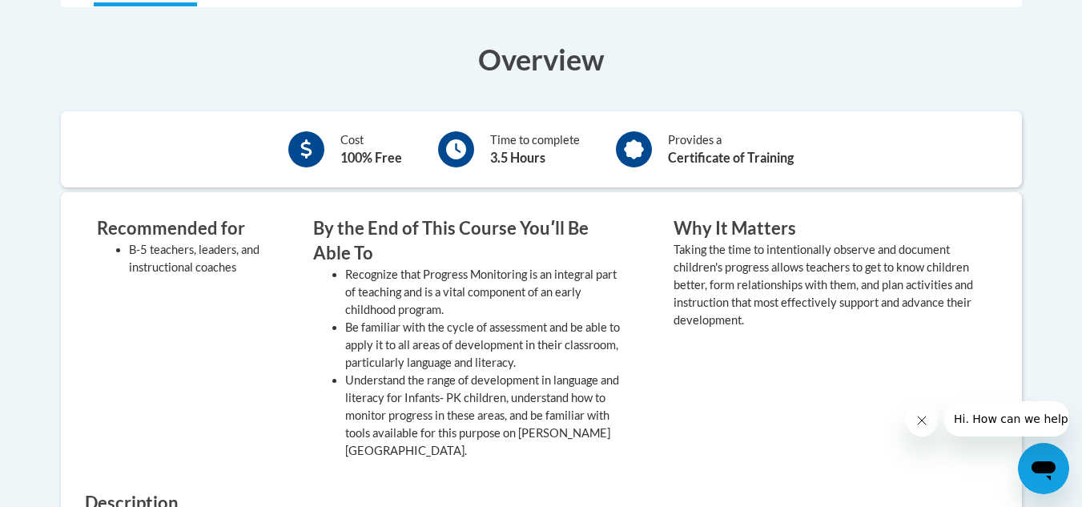
scroll to position [499, 0]
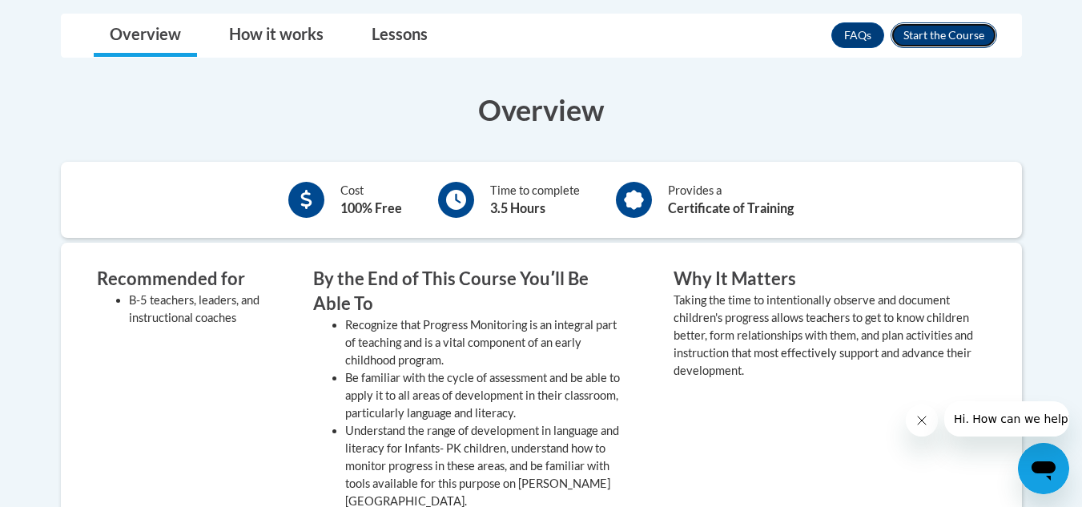
click at [919, 38] on button "Enroll" at bounding box center [944, 35] width 107 height 26
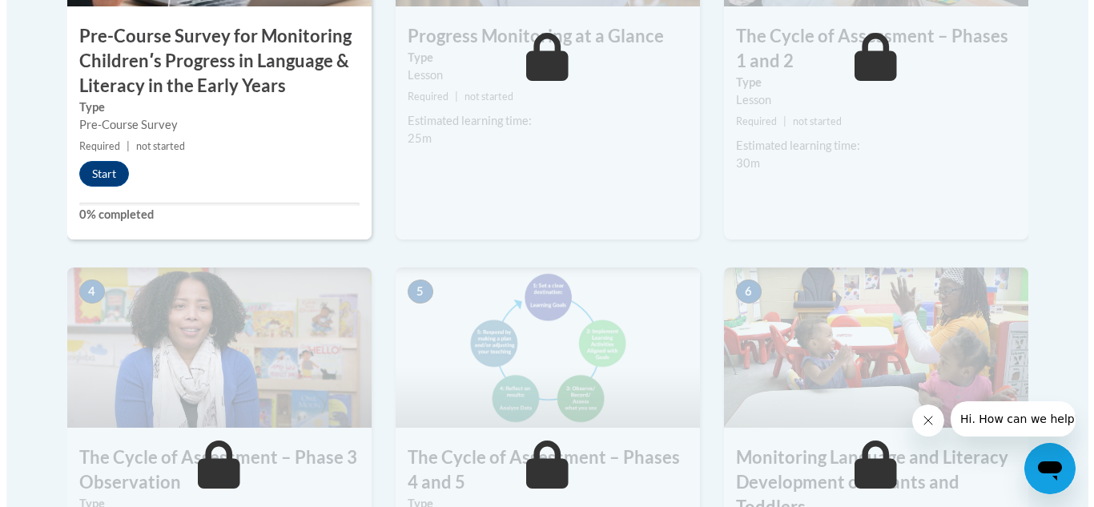
scroll to position [671, 0]
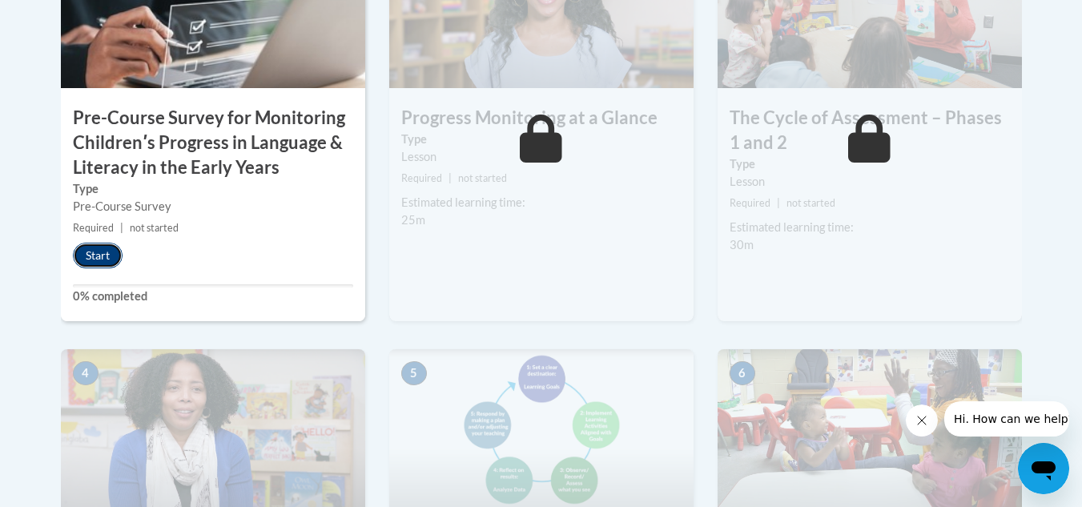
click at [99, 265] on button "Start" at bounding box center [98, 256] width 50 height 26
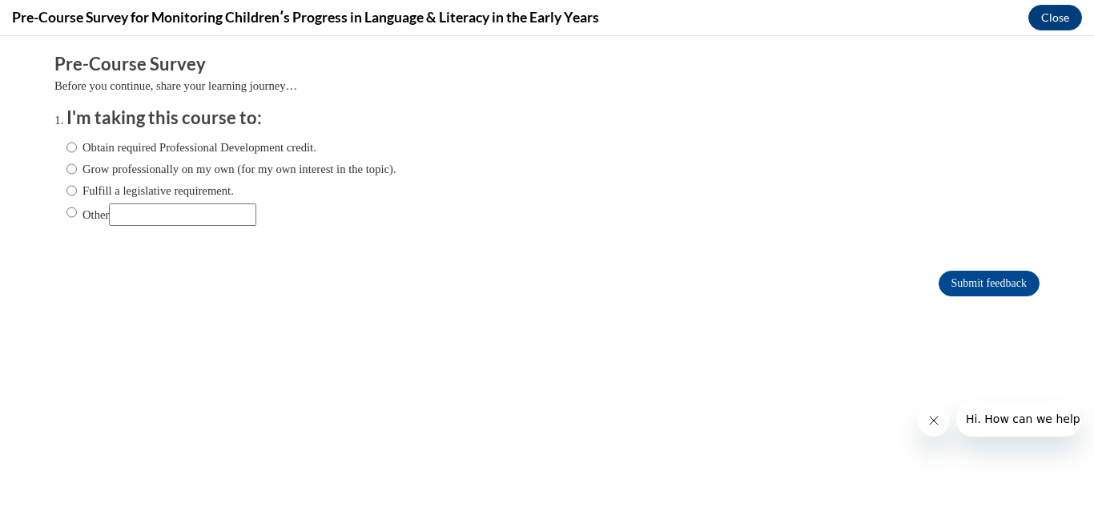
scroll to position [0, 0]
click at [66, 148] on input "Obtain required Professional Development credit." at bounding box center [71, 148] width 10 height 18
radio input "true"
click at [981, 290] on input "Submit feedback" at bounding box center [989, 284] width 101 height 26
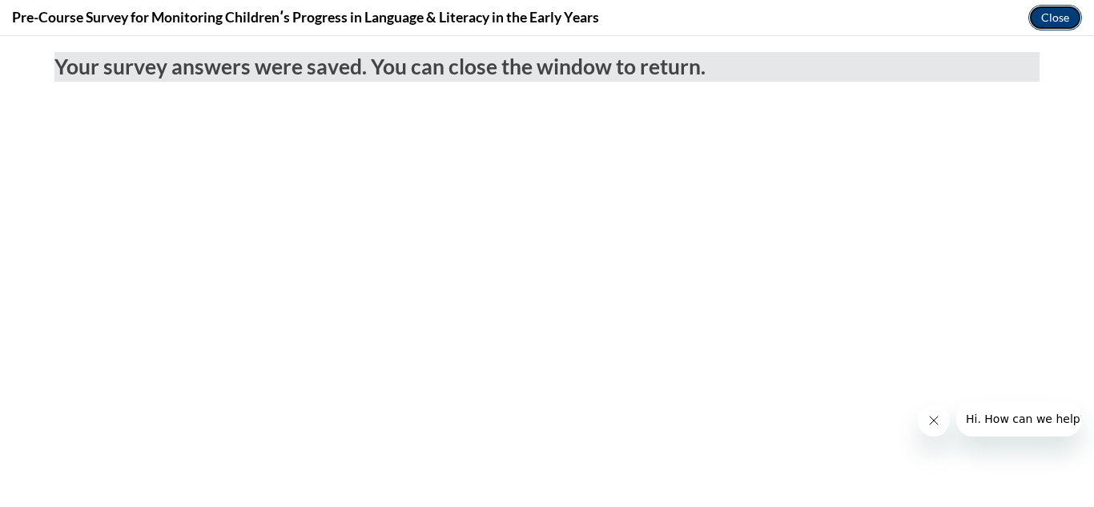
click at [1060, 22] on button "Close" at bounding box center [1055, 18] width 54 height 26
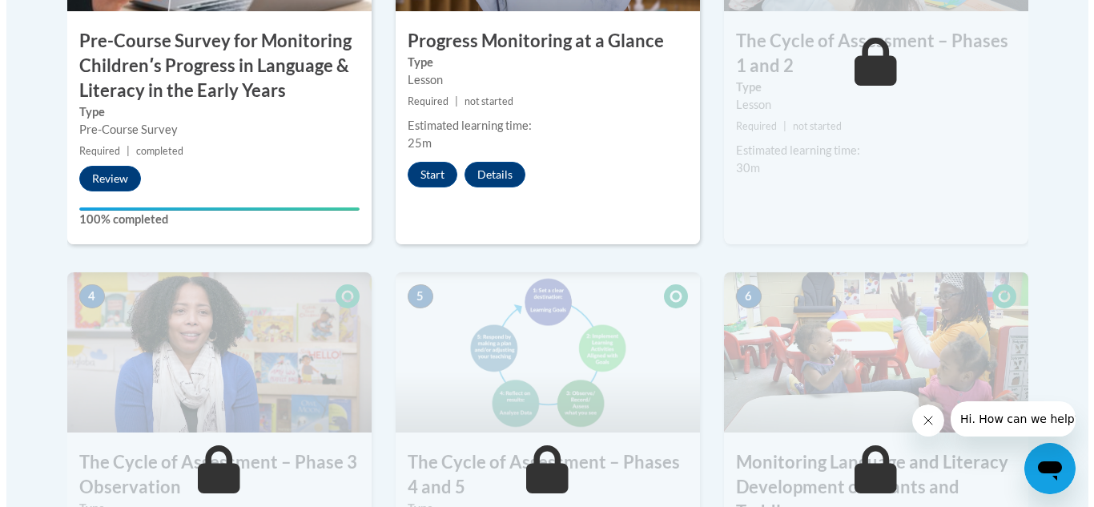
scroll to position [729, 0]
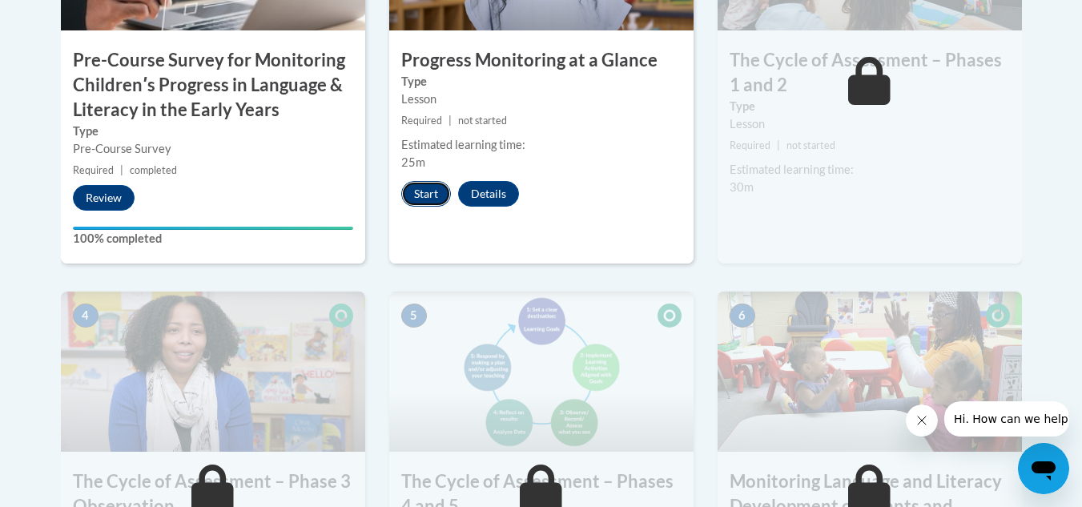
click at [428, 201] on button "Start" at bounding box center [426, 194] width 50 height 26
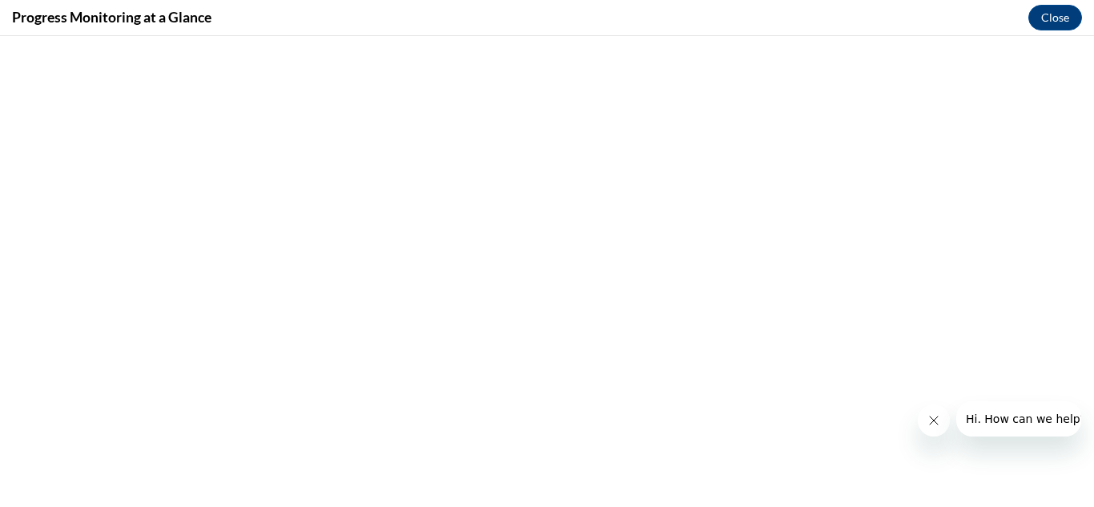
click at [935, 418] on icon "Close message from company" at bounding box center [933, 420] width 8 height 8
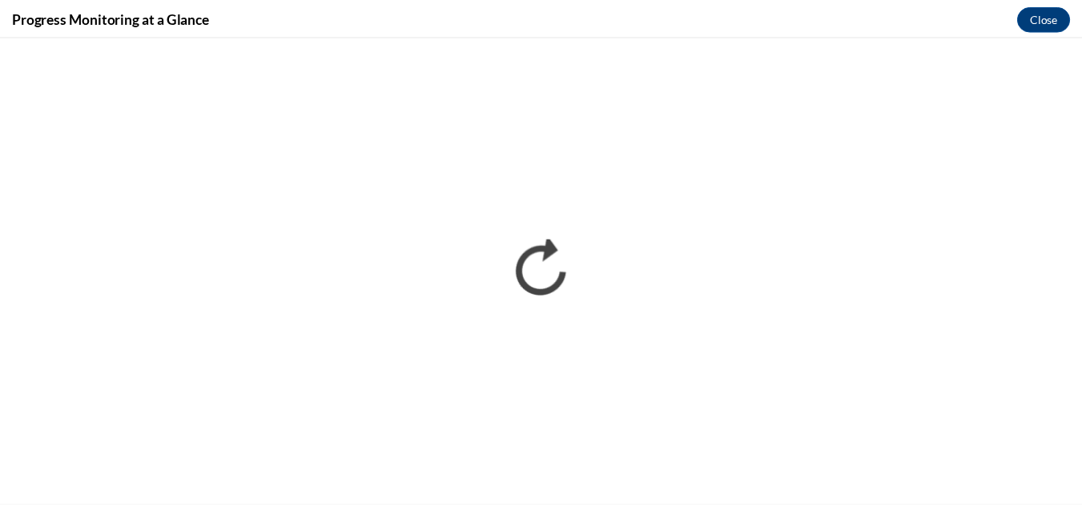
scroll to position [0, 0]
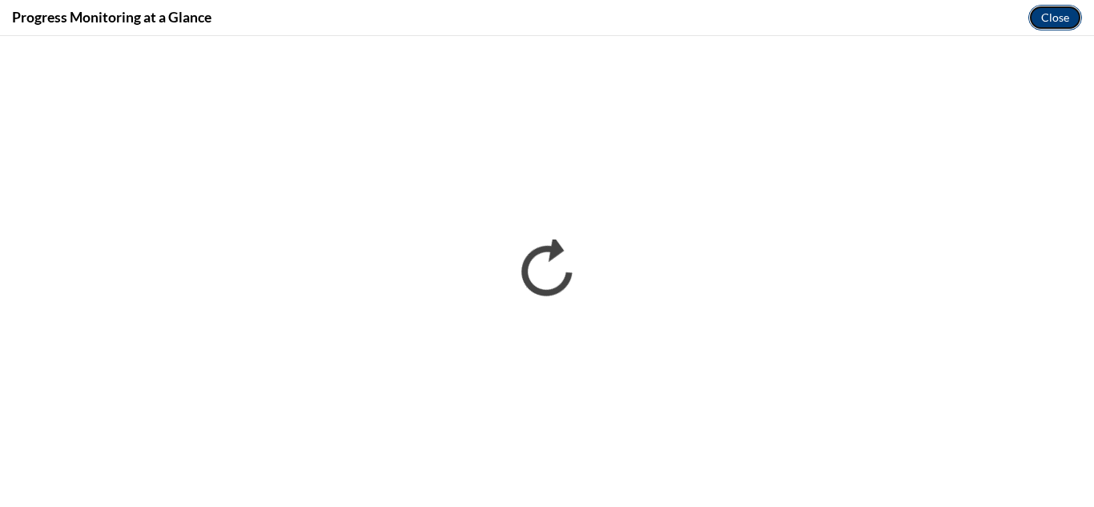
click at [1065, 15] on button "Close" at bounding box center [1055, 18] width 54 height 26
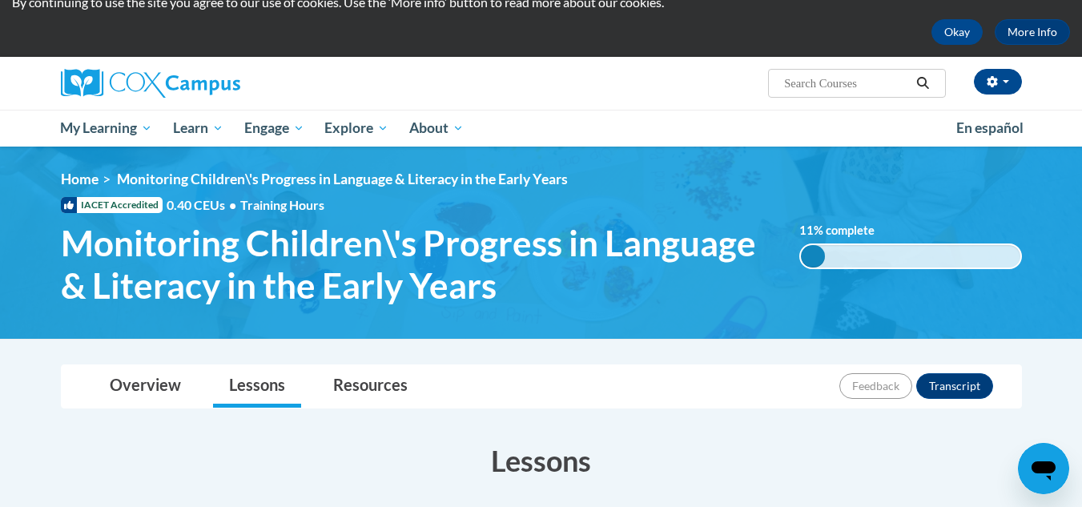
scroll to position [51, 0]
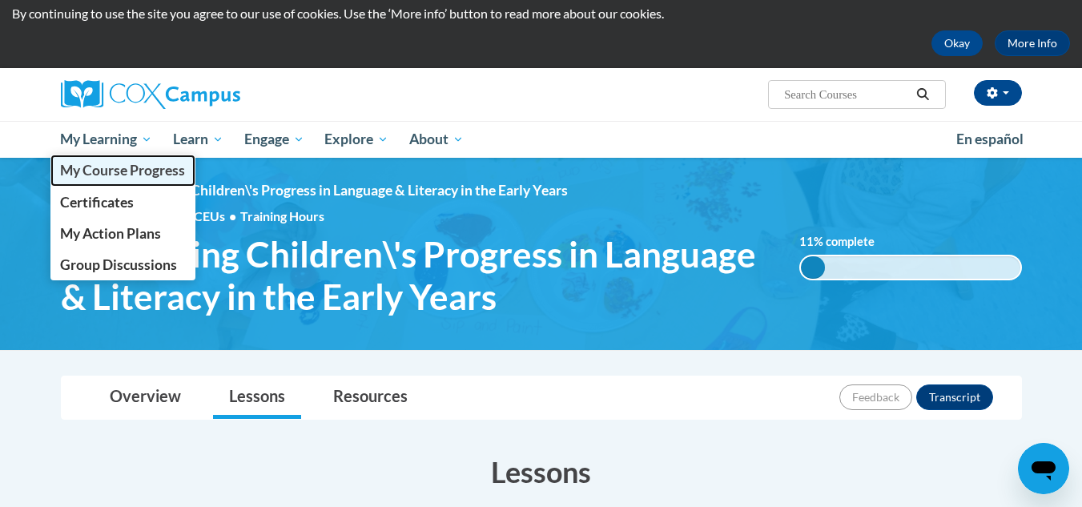
click at [93, 162] on span "My Course Progress" at bounding box center [122, 170] width 125 height 17
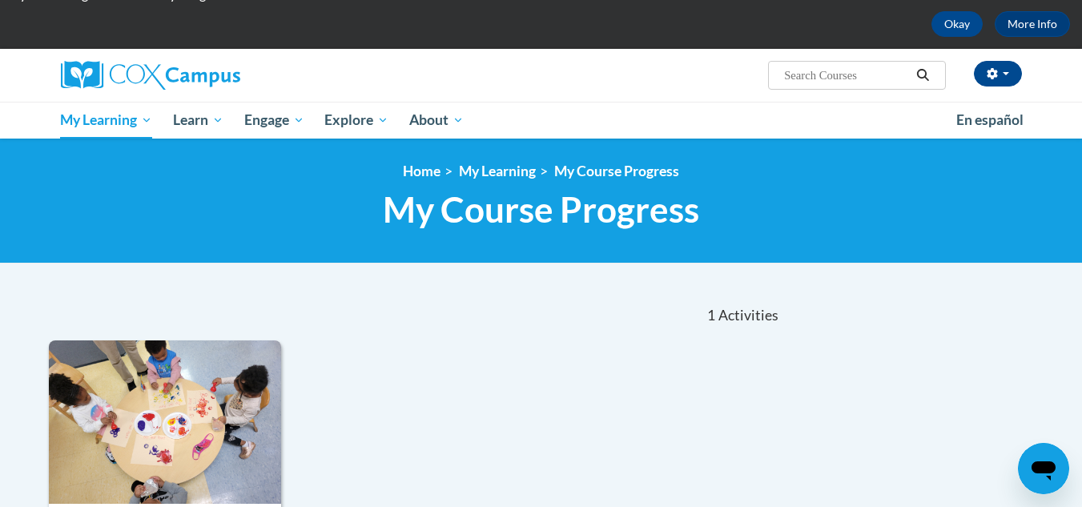
scroll to position [49, 0]
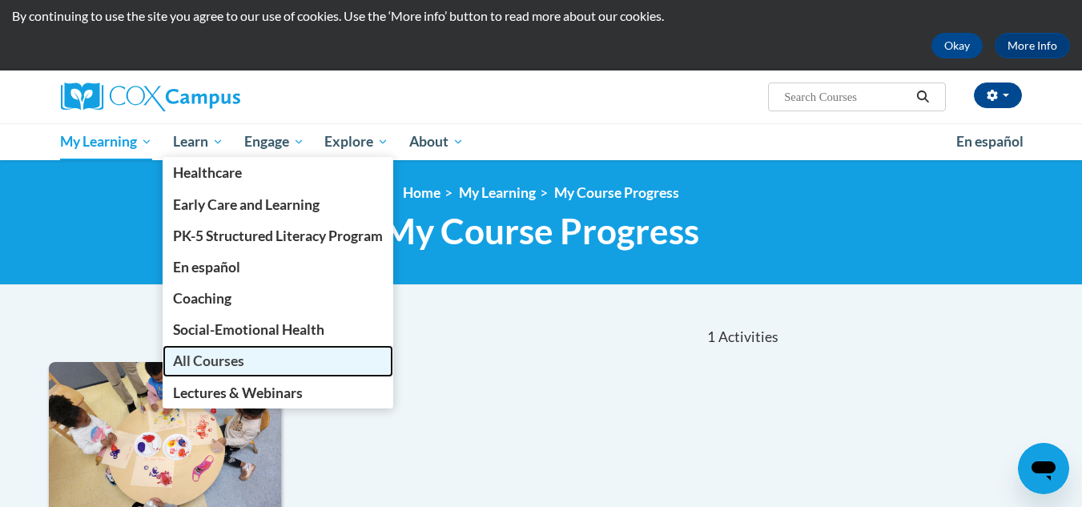
click at [217, 356] on span "All Courses" at bounding box center [208, 360] width 71 height 17
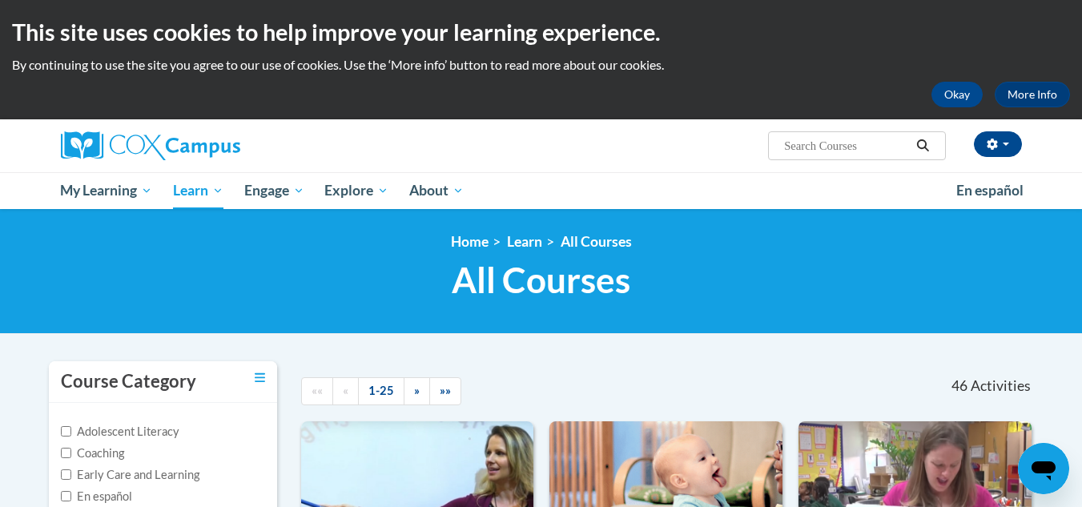
click at [819, 142] on input "Search..." at bounding box center [846, 145] width 128 height 19
type input "child developing"
click at [931, 146] on button "Search" at bounding box center [923, 145] width 24 height 19
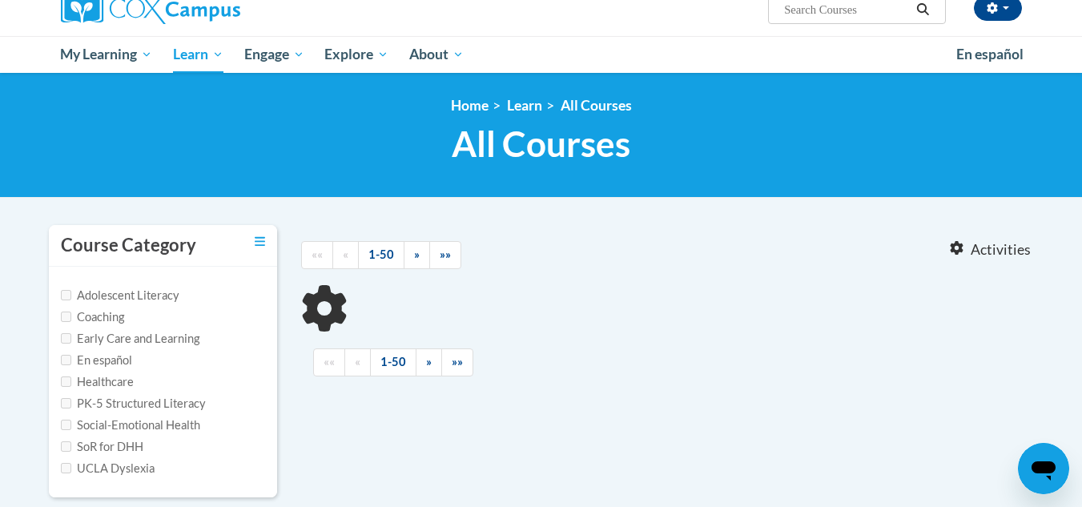
type input "child developing"
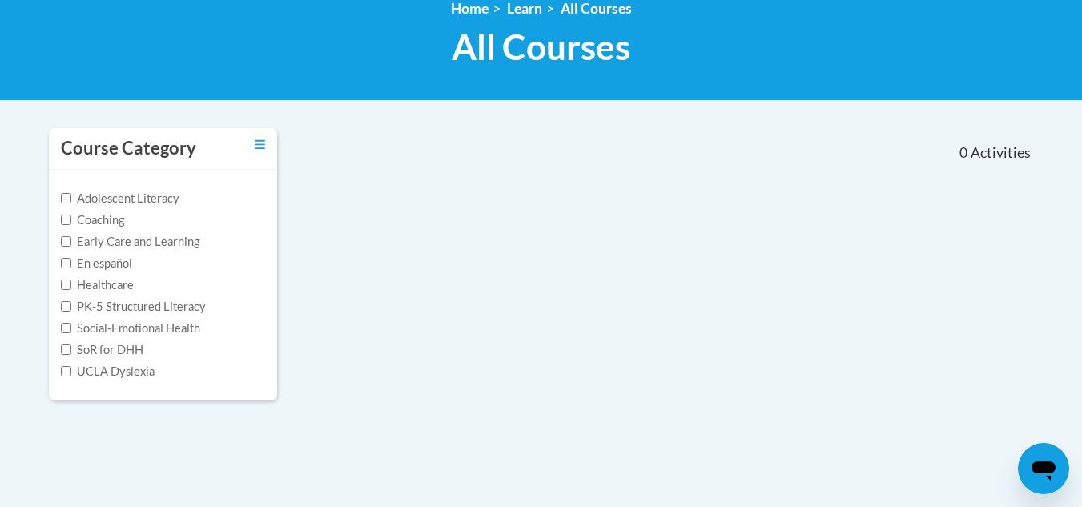
scroll to position [231, 0]
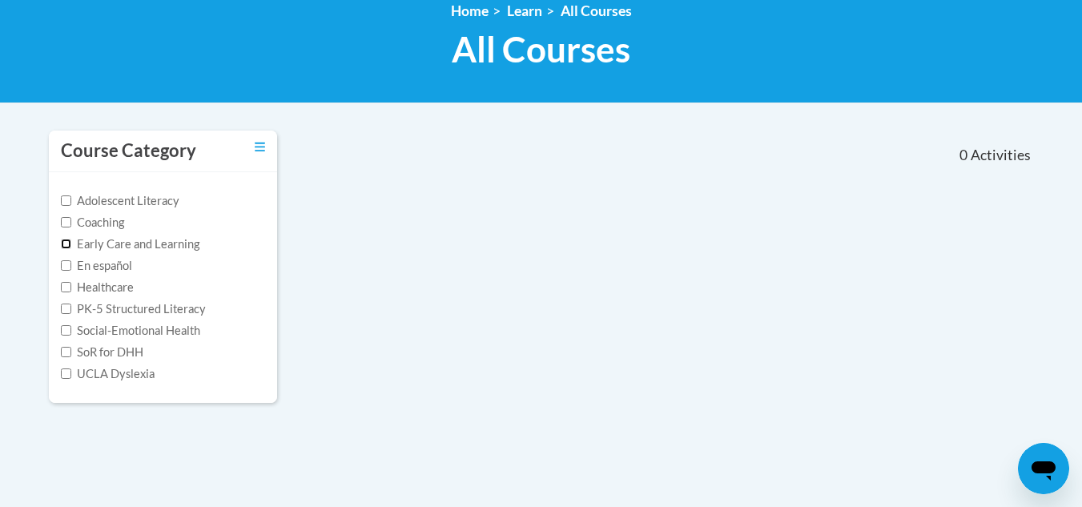
click at [62, 243] on input "Early Care and Learning" at bounding box center [66, 244] width 10 height 10
checkbox input "true"
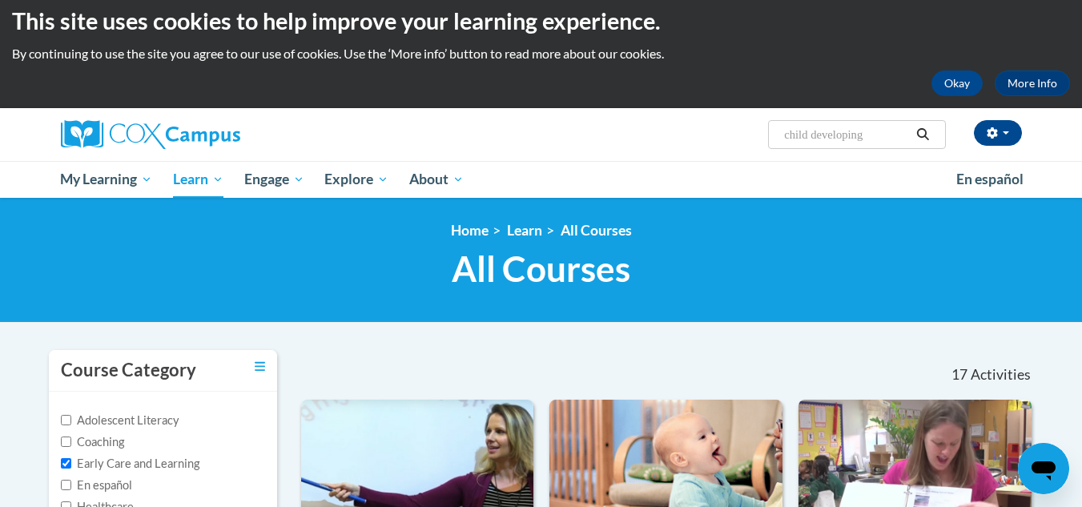
scroll to position [0, 0]
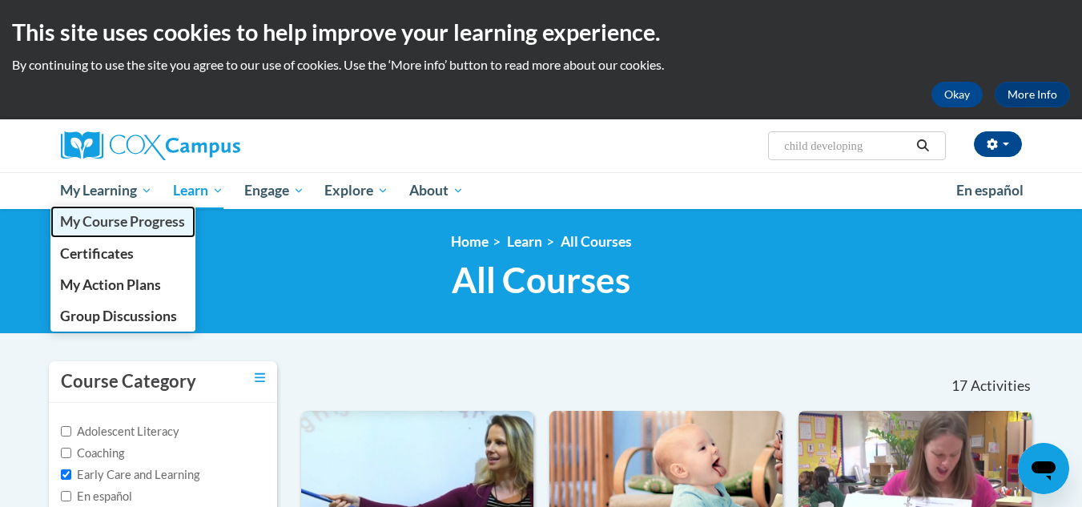
click at [87, 213] on span "My Course Progress" at bounding box center [122, 221] width 125 height 17
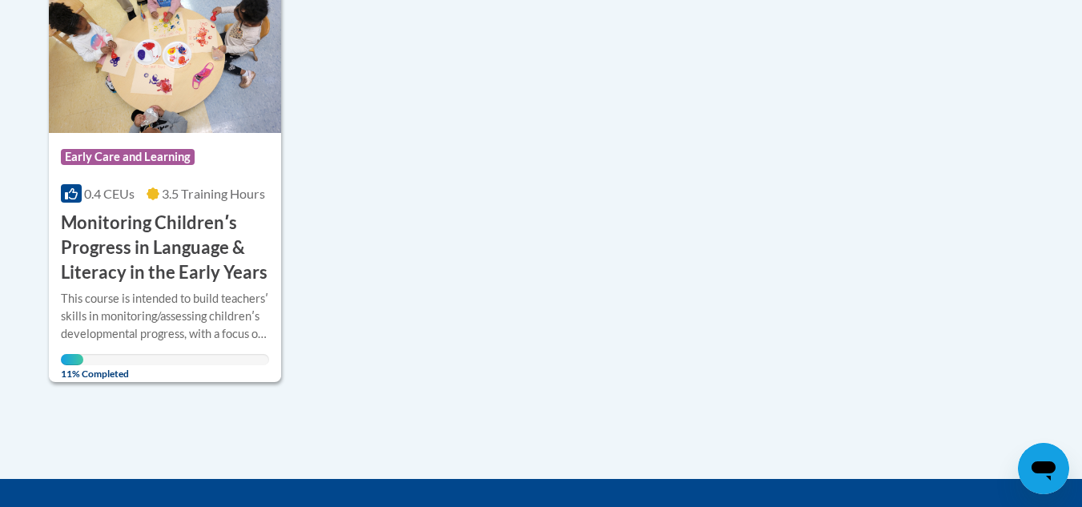
scroll to position [475, 0]
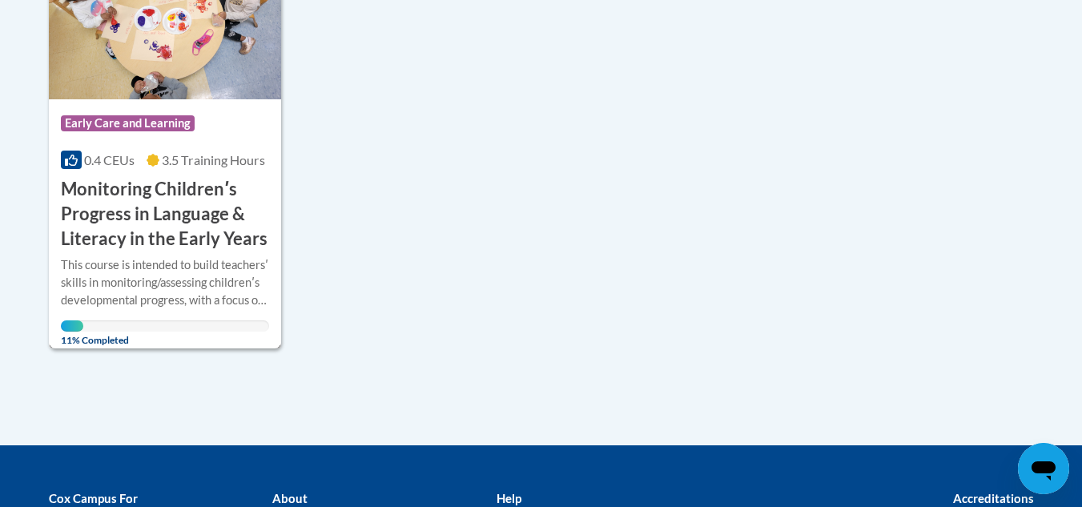
click at [238, 132] on div "Course Category: Early Care and Learning" at bounding box center [165, 125] width 209 height 36
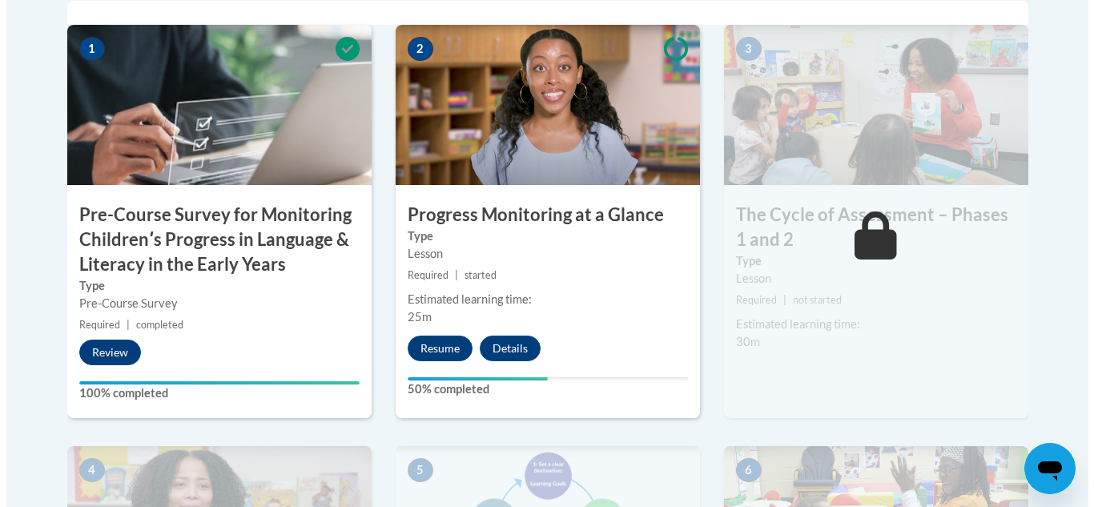
scroll to position [588, 0]
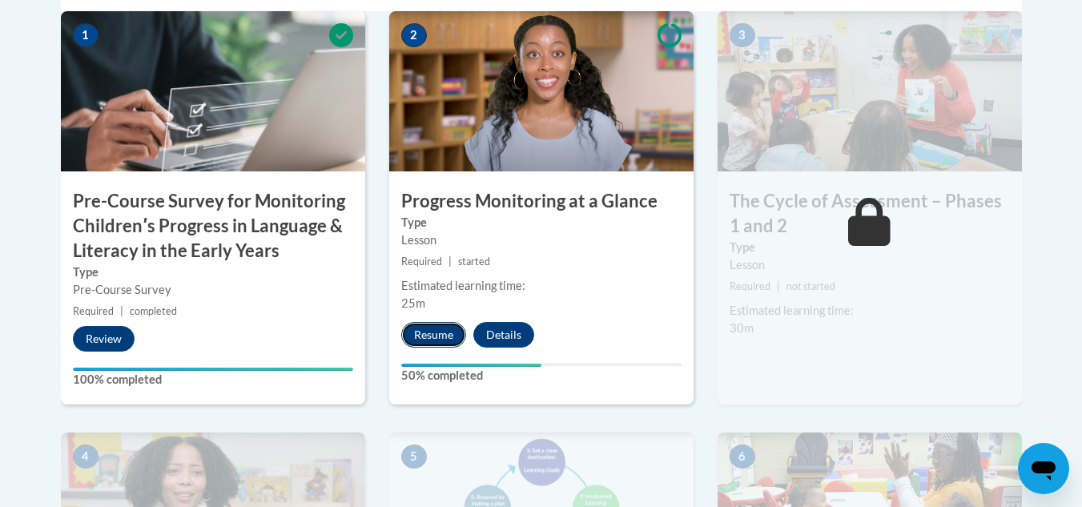
click at [430, 336] on button "Resume" at bounding box center [433, 335] width 65 height 26
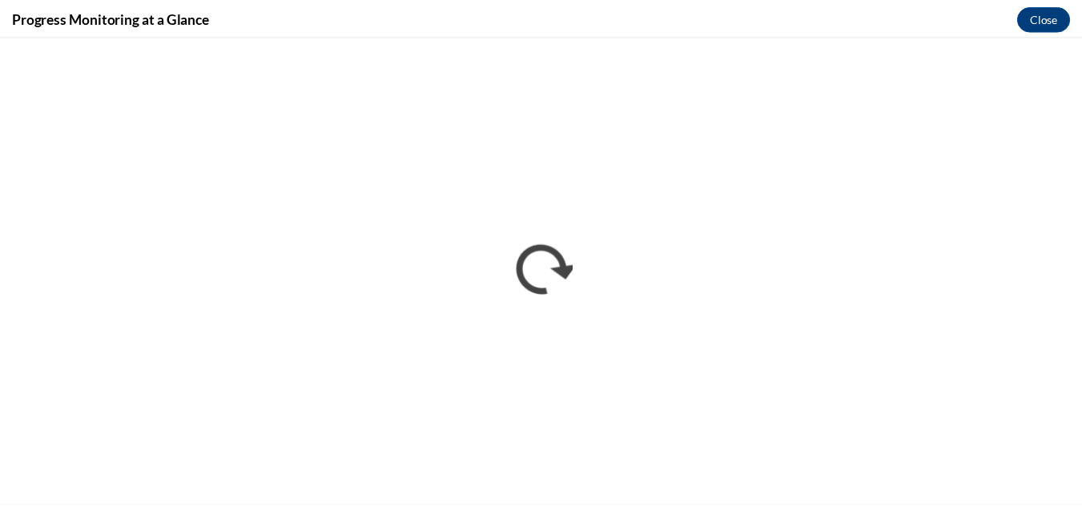
scroll to position [0, 0]
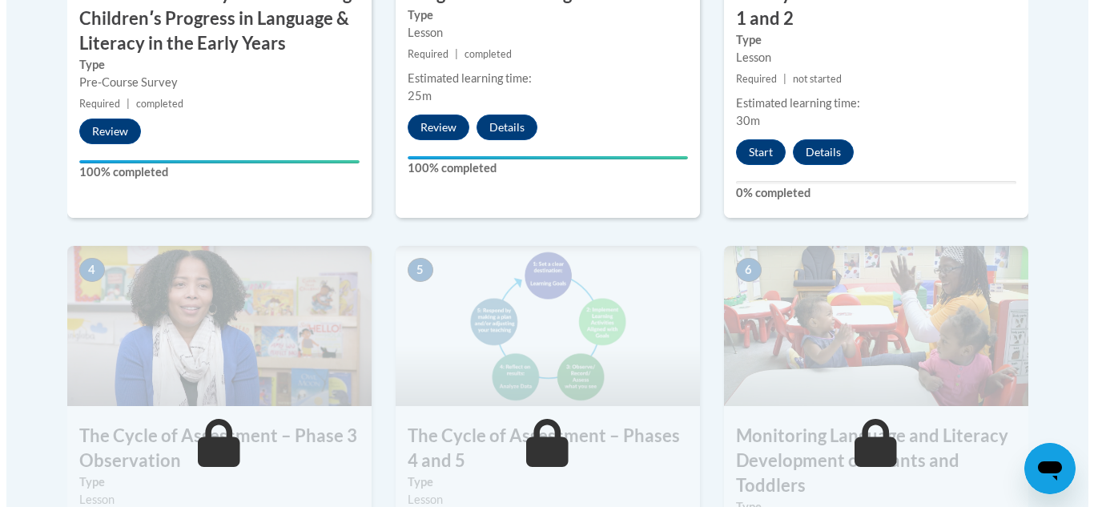
scroll to position [735, 0]
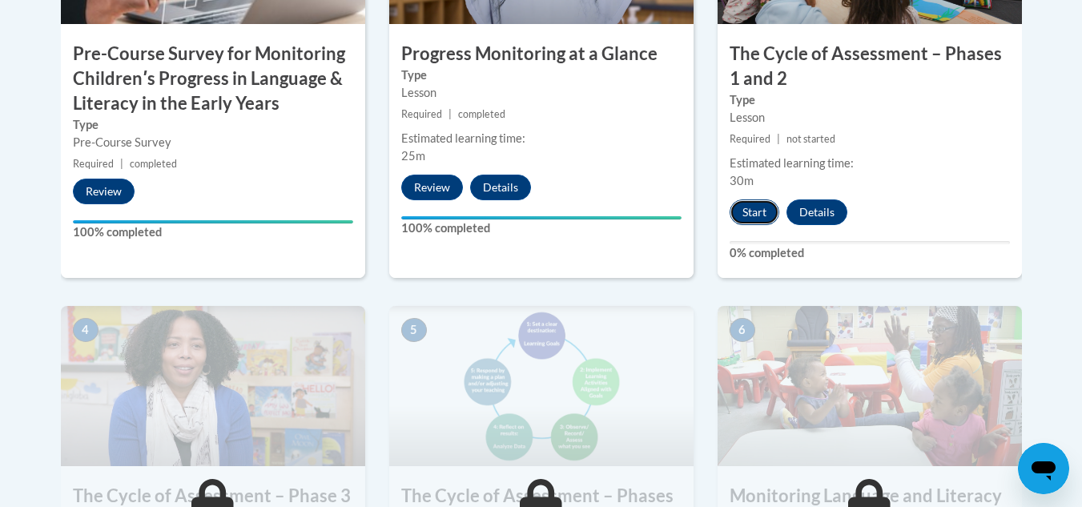
click at [763, 214] on button "Start" at bounding box center [755, 212] width 50 height 26
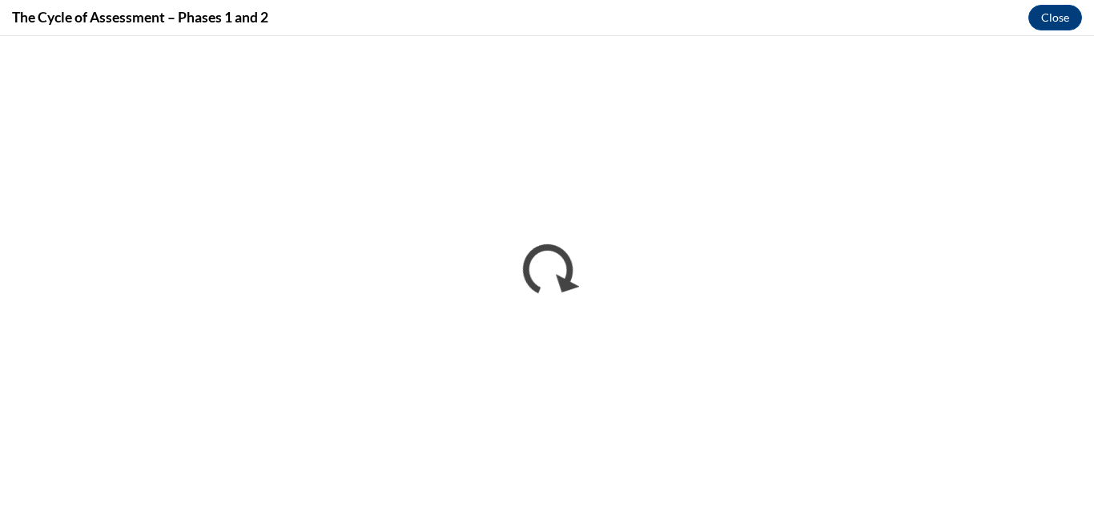
scroll to position [0, 0]
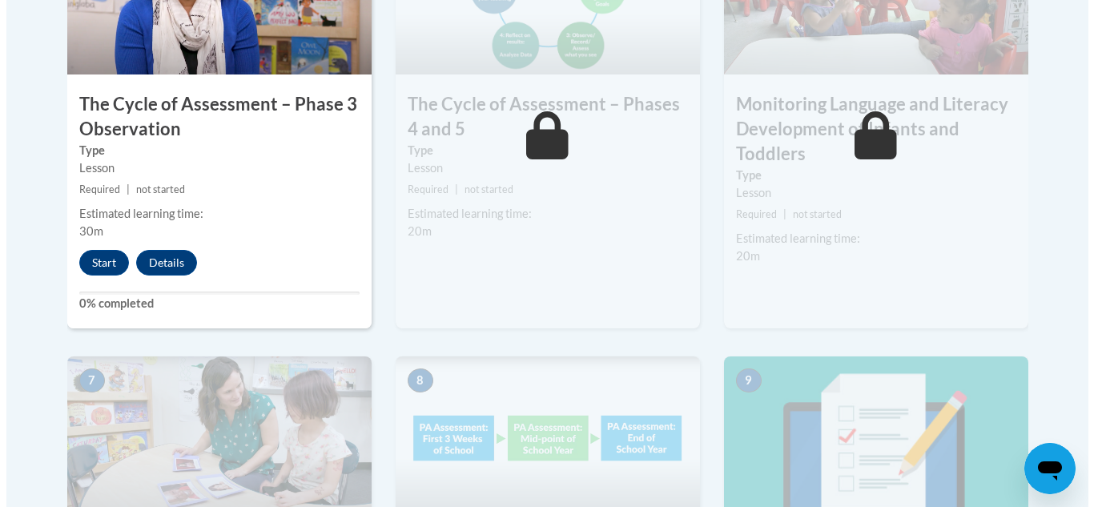
scroll to position [1126, 0]
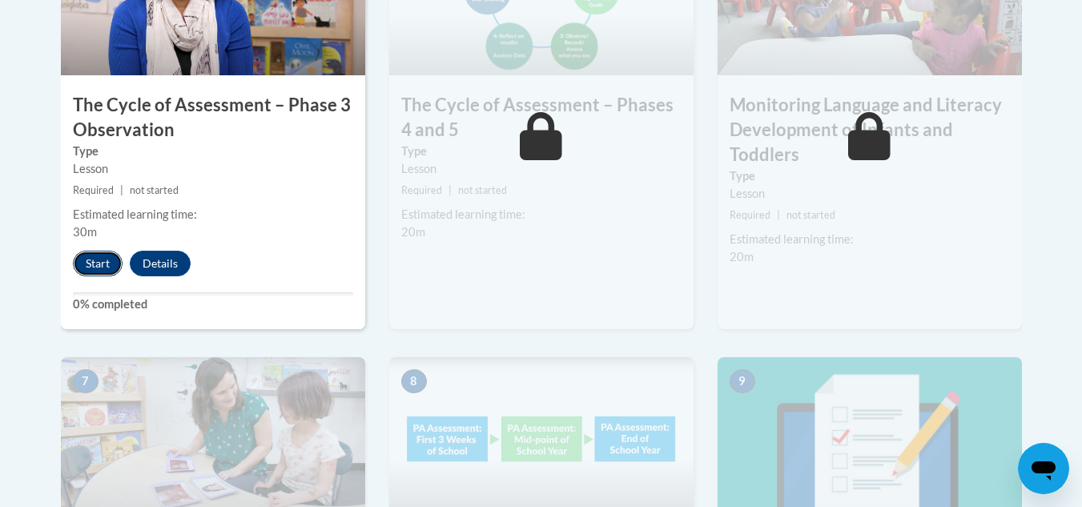
click at [96, 272] on button "Start" at bounding box center [98, 264] width 50 height 26
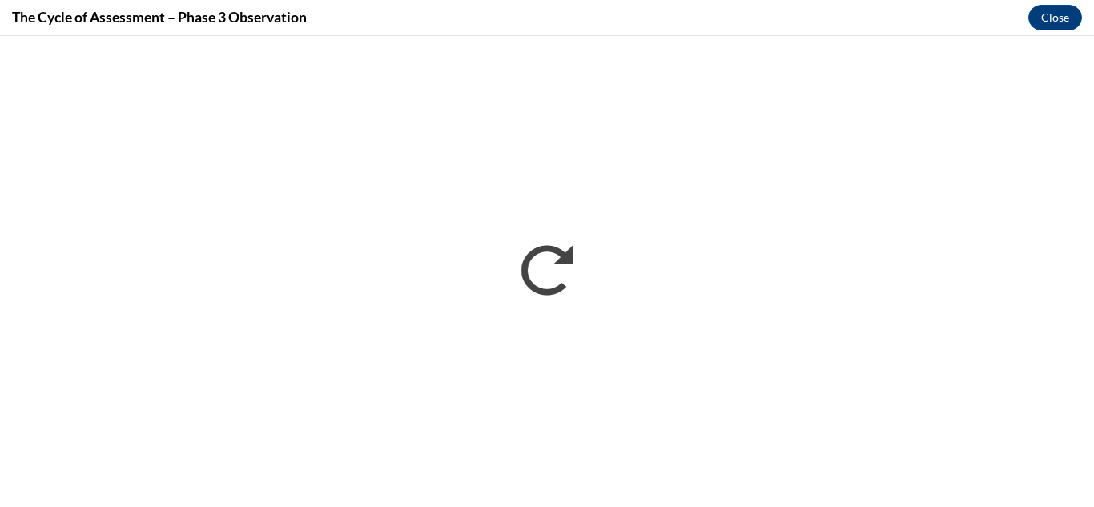
scroll to position [0, 0]
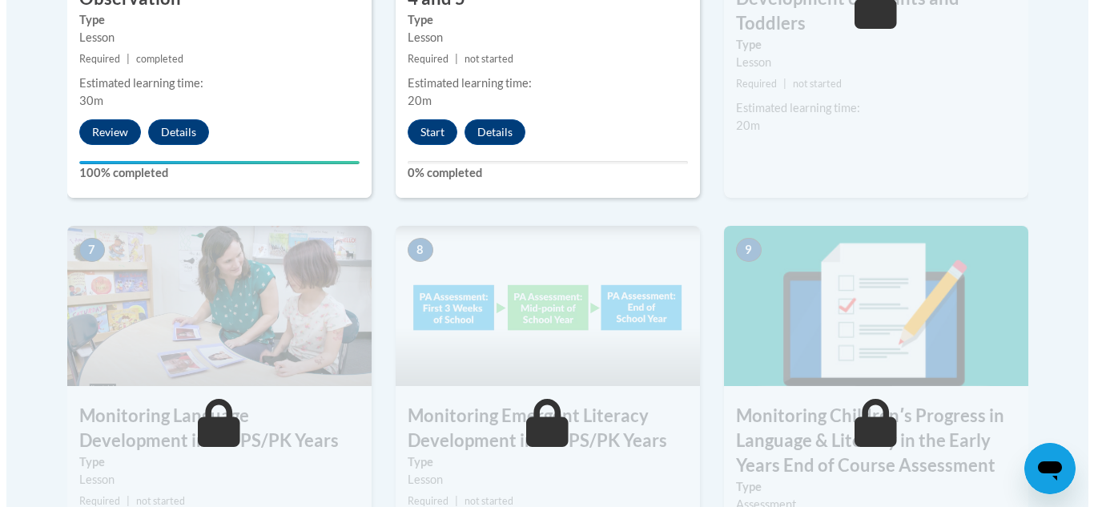
scroll to position [1181, 0]
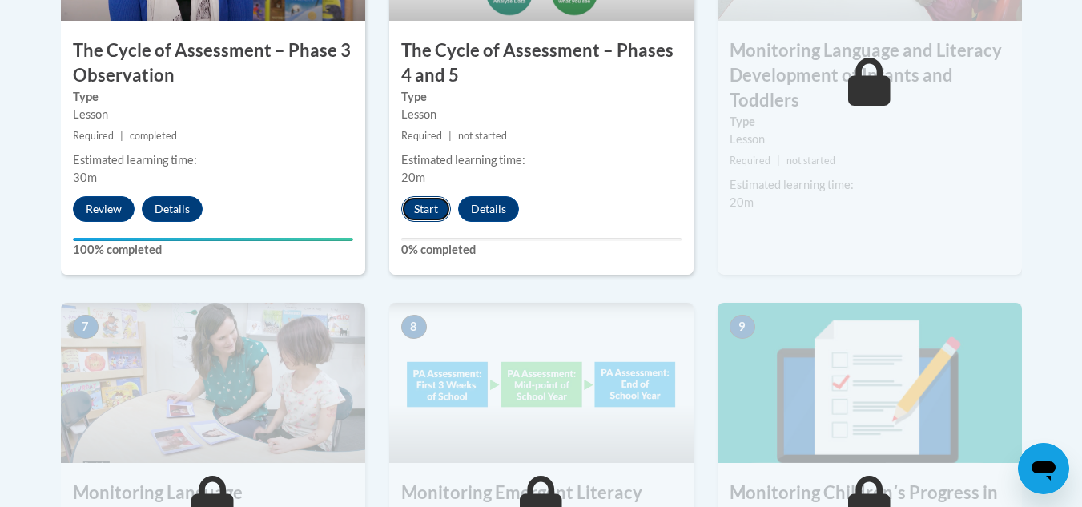
click at [411, 215] on button "Start" at bounding box center [426, 209] width 50 height 26
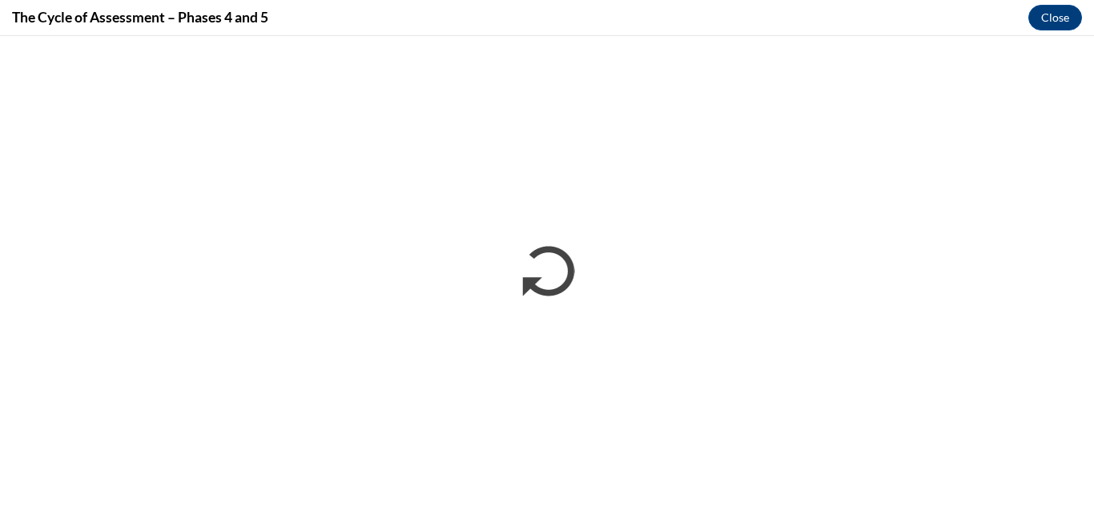
scroll to position [0, 0]
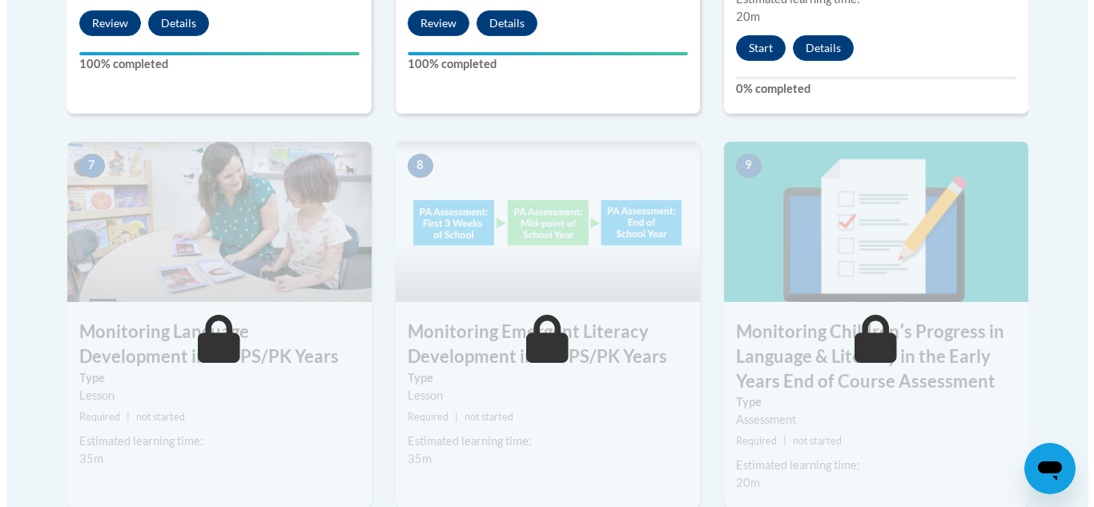
scroll to position [1350, 0]
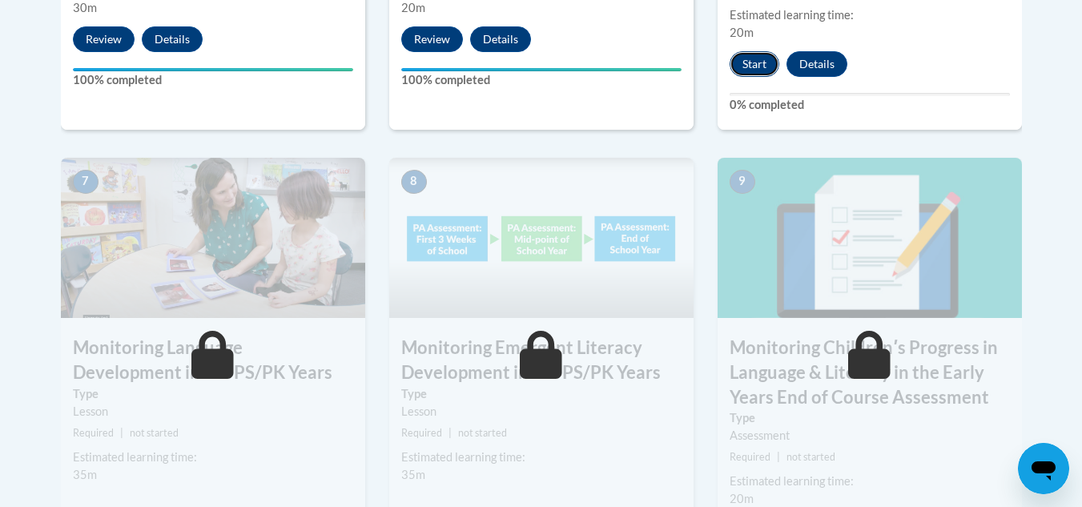
click at [761, 67] on button "Start" at bounding box center [755, 64] width 50 height 26
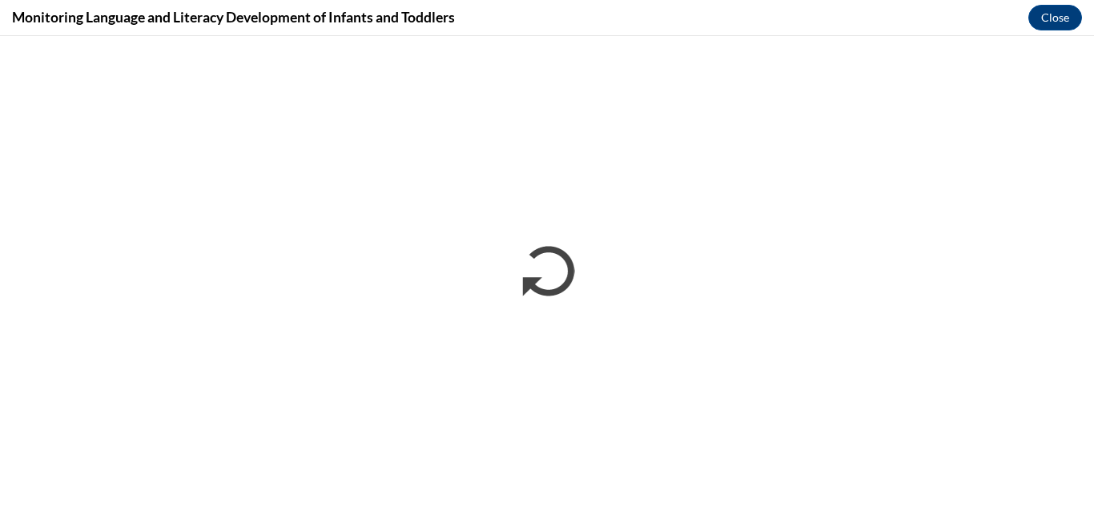
scroll to position [0, 0]
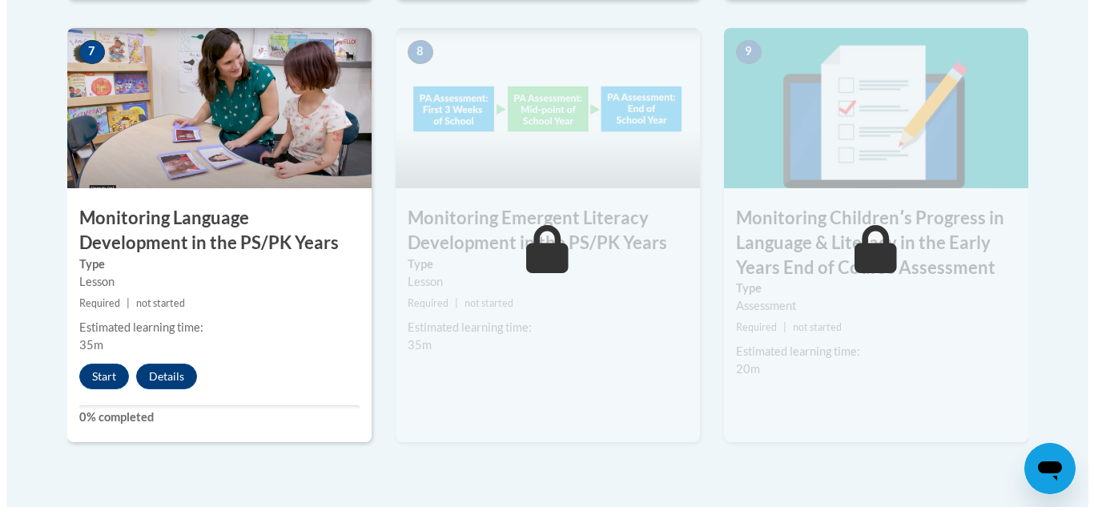
scroll to position [1487, 0]
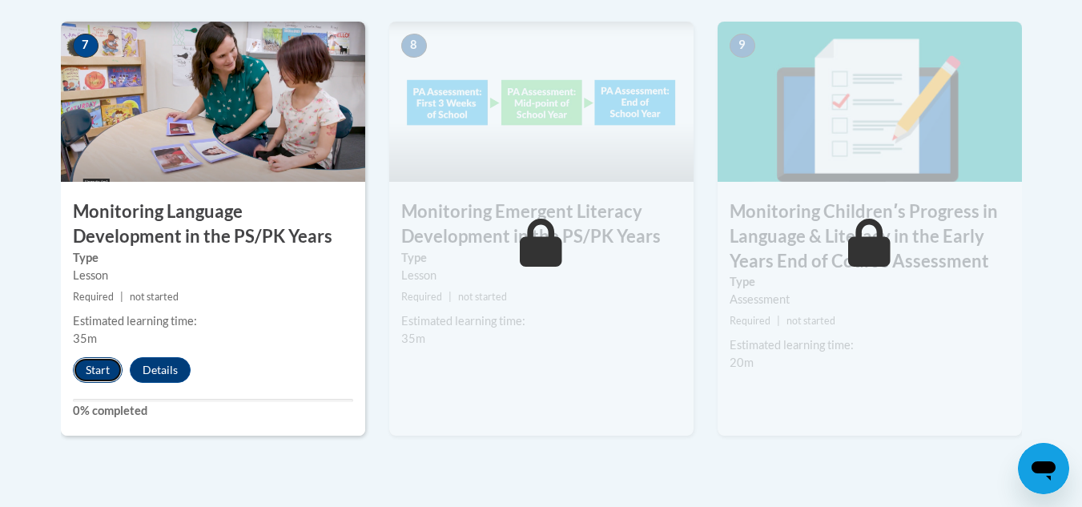
click at [115, 375] on button "Start" at bounding box center [98, 370] width 50 height 26
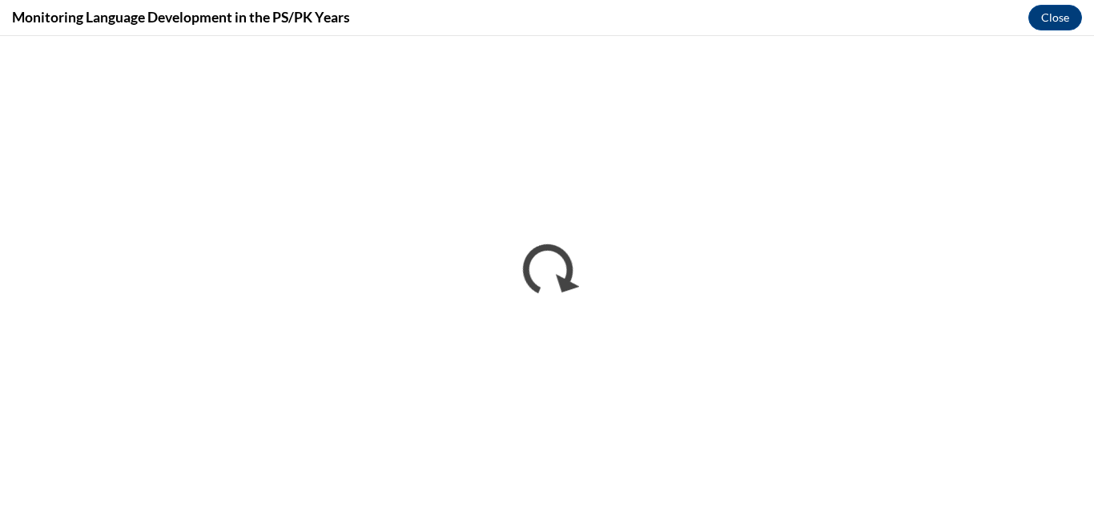
scroll to position [0, 0]
